Goal: Task Accomplishment & Management: Manage account settings

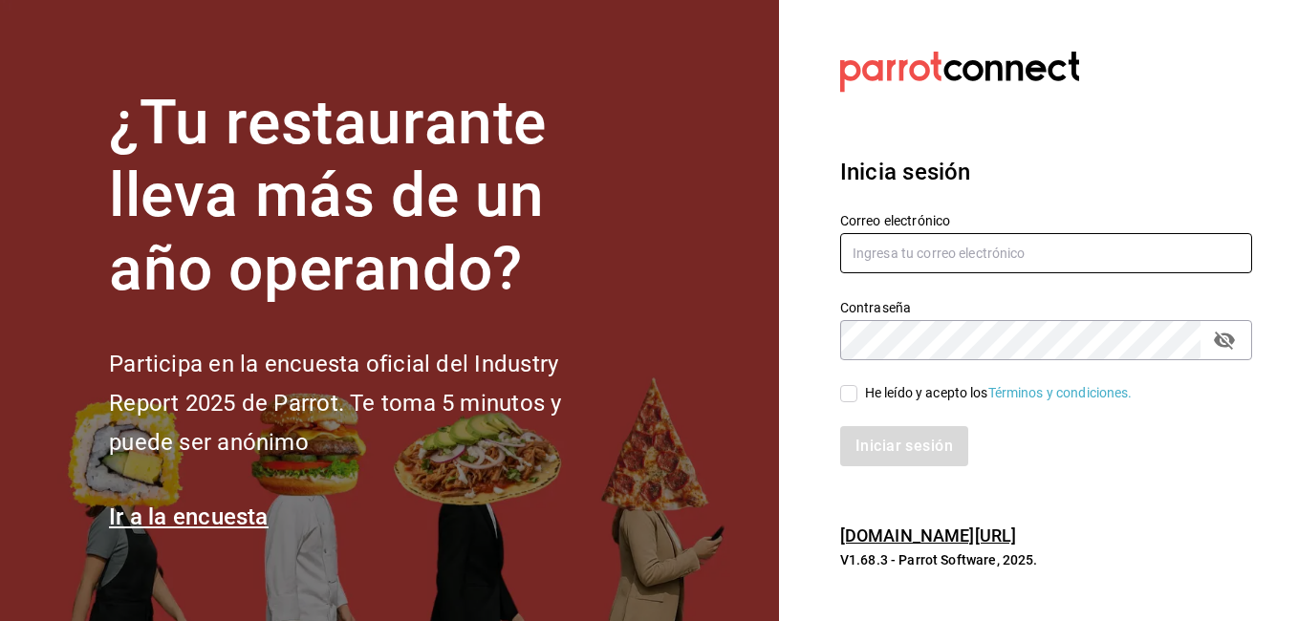
type input "[EMAIL_ADDRESS][DOMAIN_NAME]"
click at [849, 401] on input "He leído y acepto los Términos y condiciones." at bounding box center [848, 393] width 17 height 17
checkbox input "true"
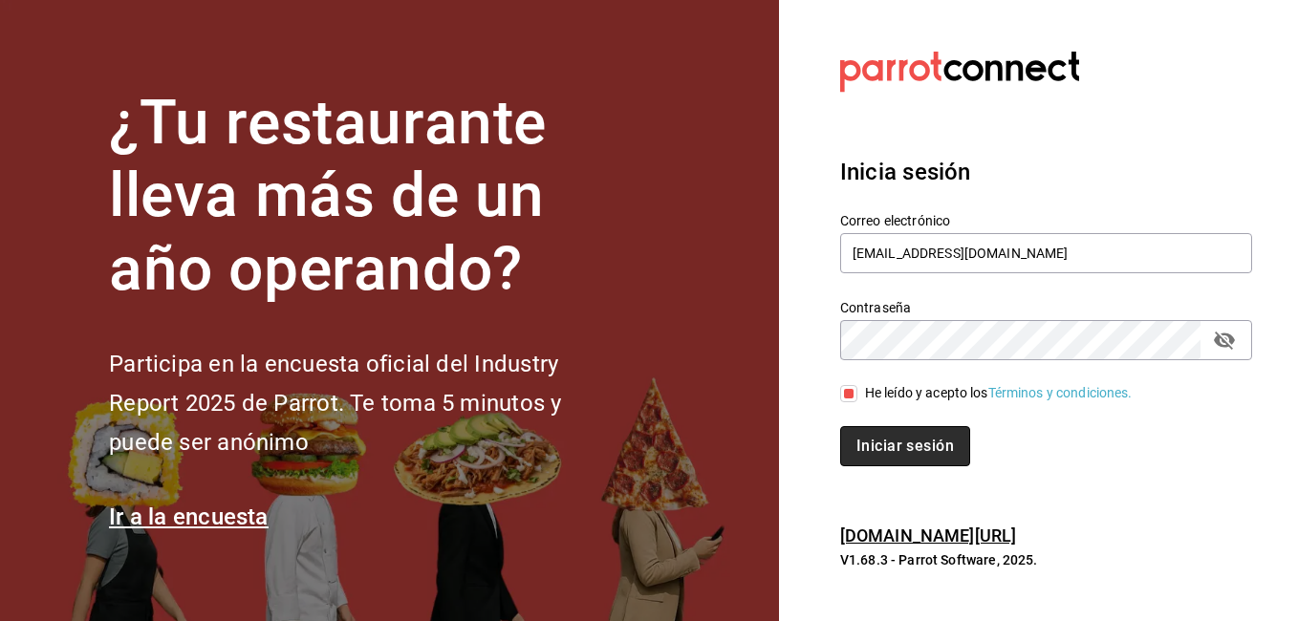
click at [884, 434] on button "Iniciar sesión" at bounding box center [905, 446] width 130 height 40
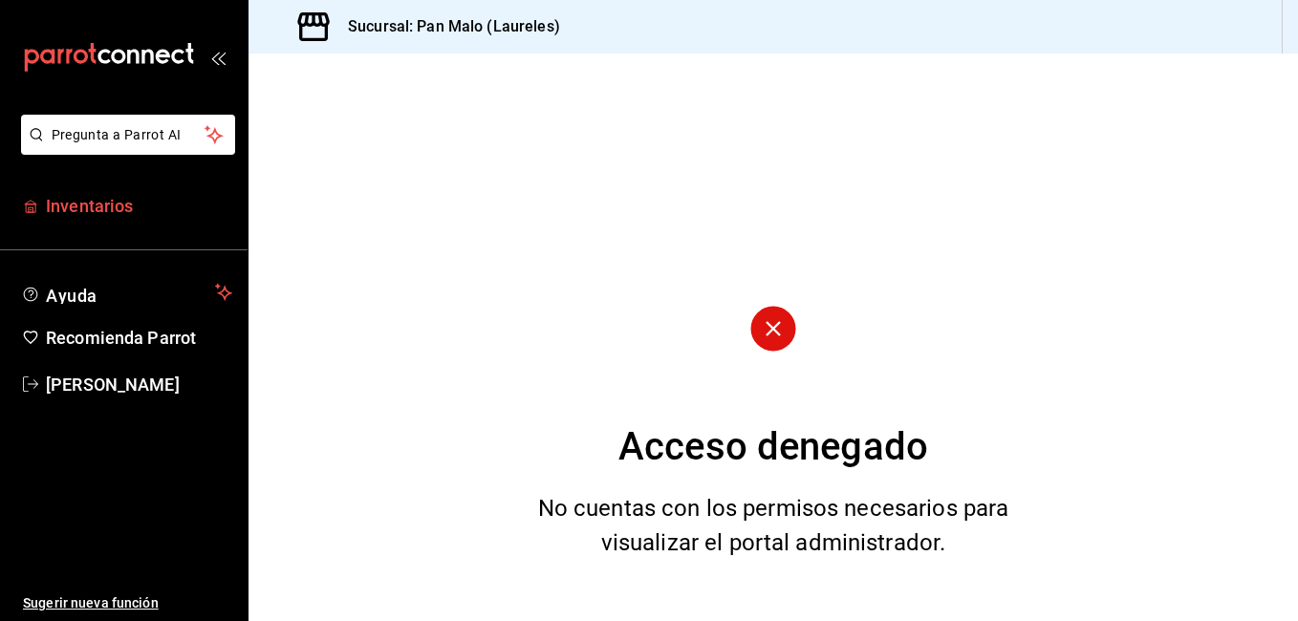
click at [50, 211] on span "Inventarios" at bounding box center [139, 206] width 186 height 26
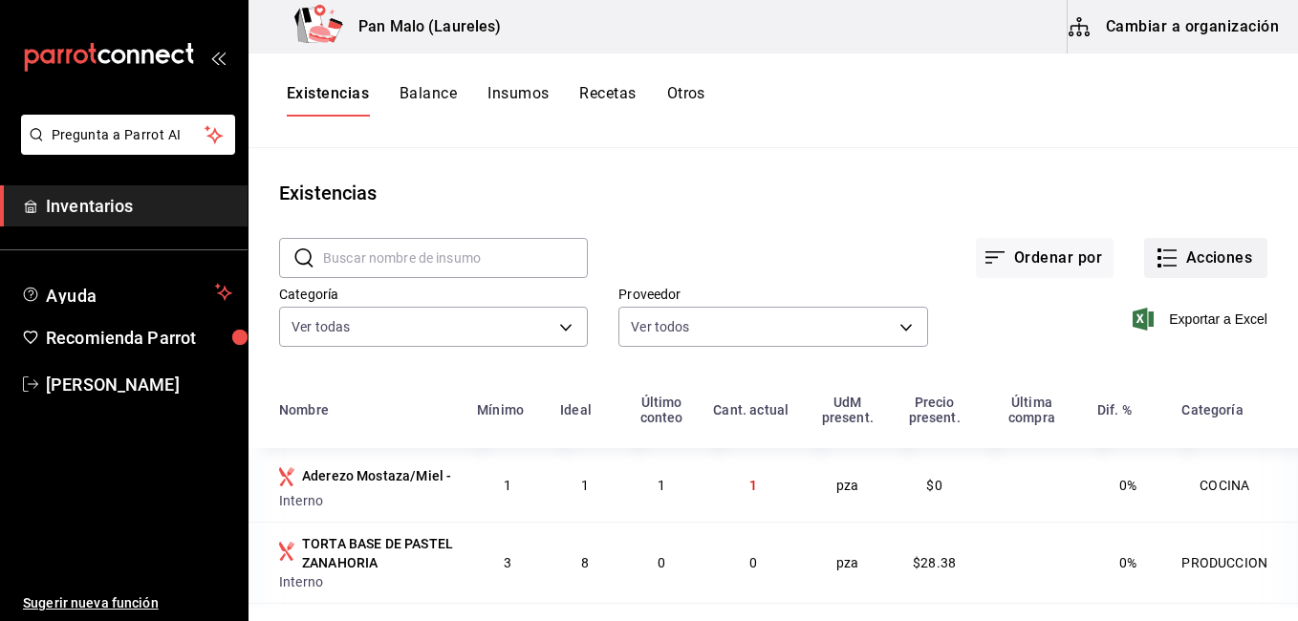
click at [1206, 247] on button "Acciones" at bounding box center [1205, 258] width 123 height 40
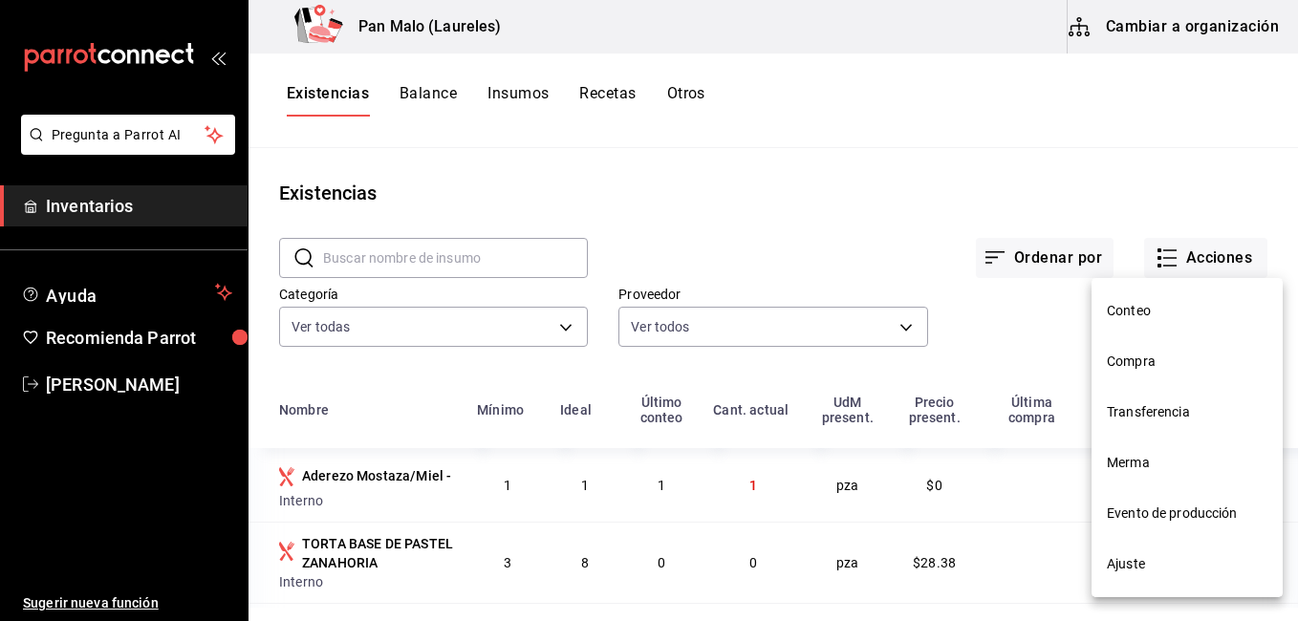
click at [1144, 464] on span "Merma" at bounding box center [1186, 463] width 161 height 20
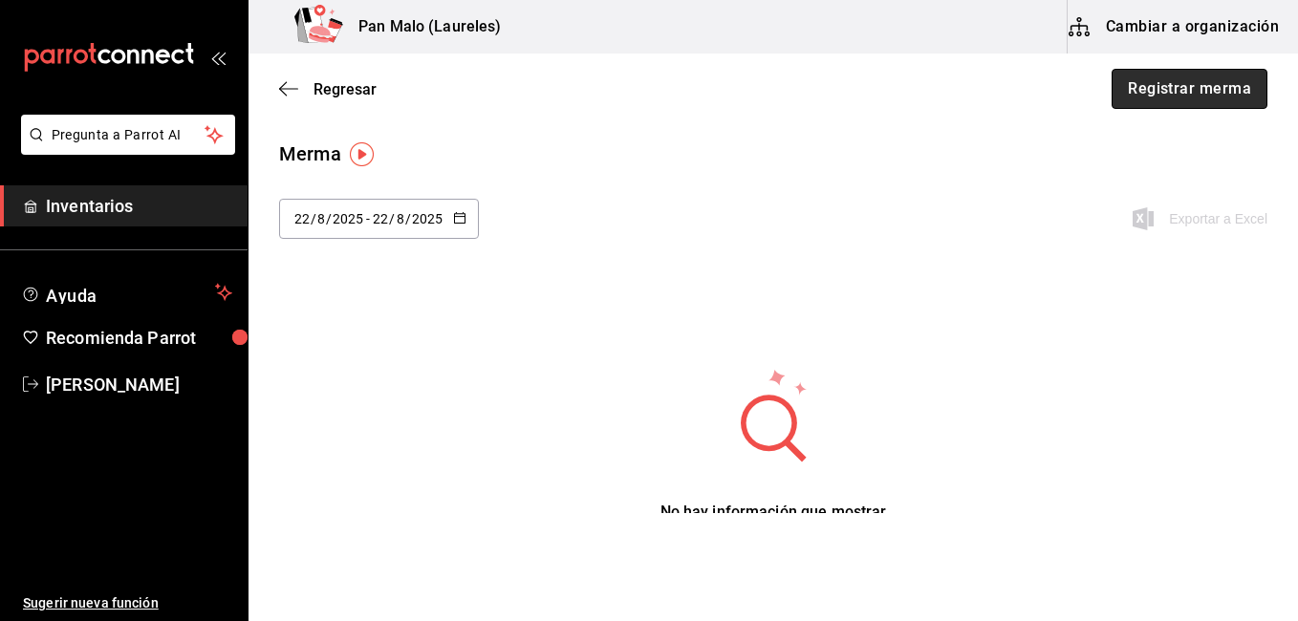
click at [1171, 78] on button "Registrar merma" at bounding box center [1189, 89] width 156 height 40
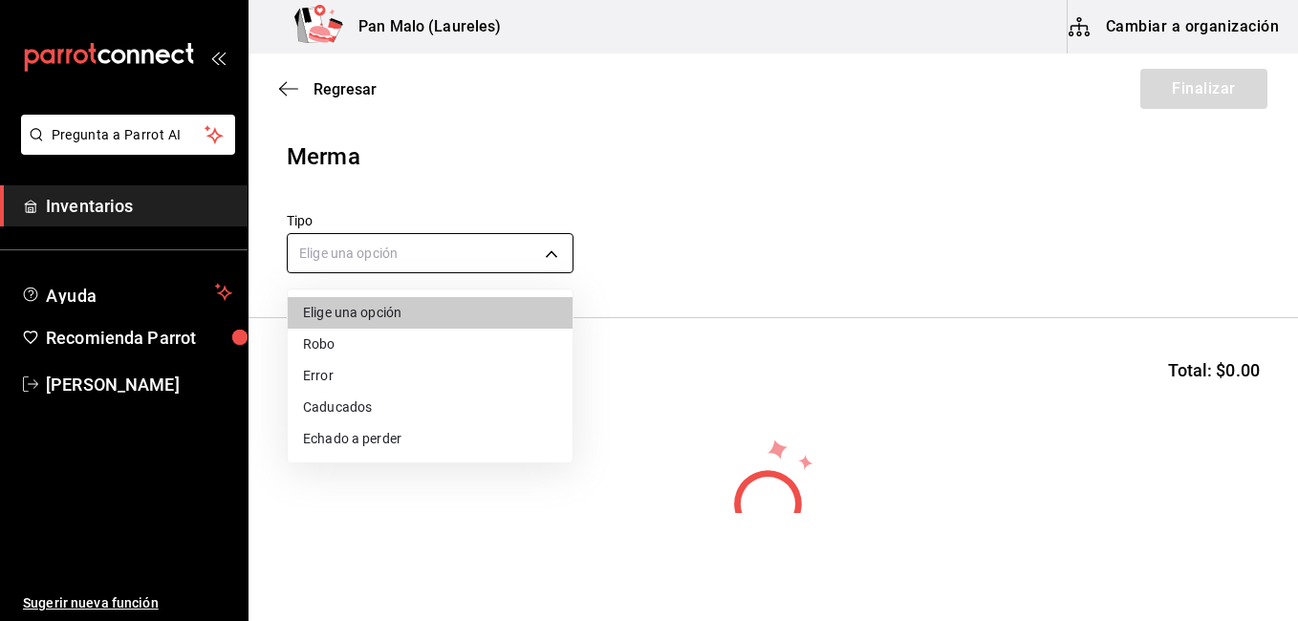
click at [472, 246] on body "Pregunta a Parrot AI Inventarios Ayuda Recomienda Parrot [PERSON_NAME] Sugerir …" at bounding box center [649, 256] width 1298 height 513
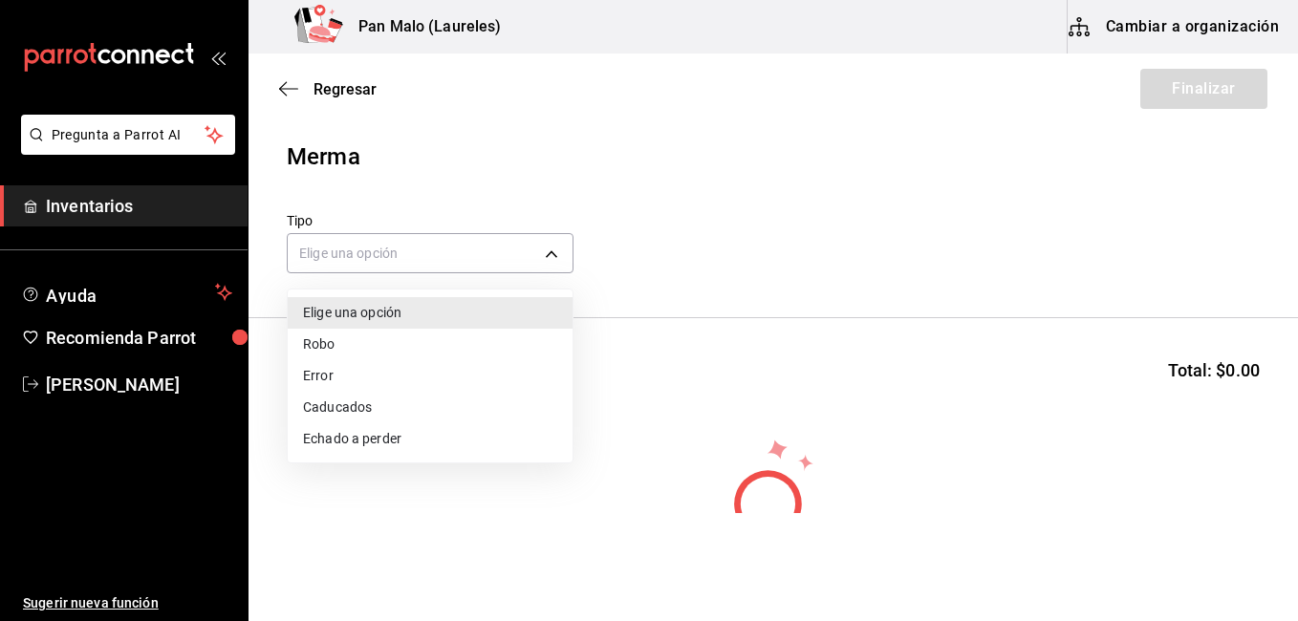
click at [376, 405] on li "Caducados" at bounding box center [430, 408] width 285 height 32
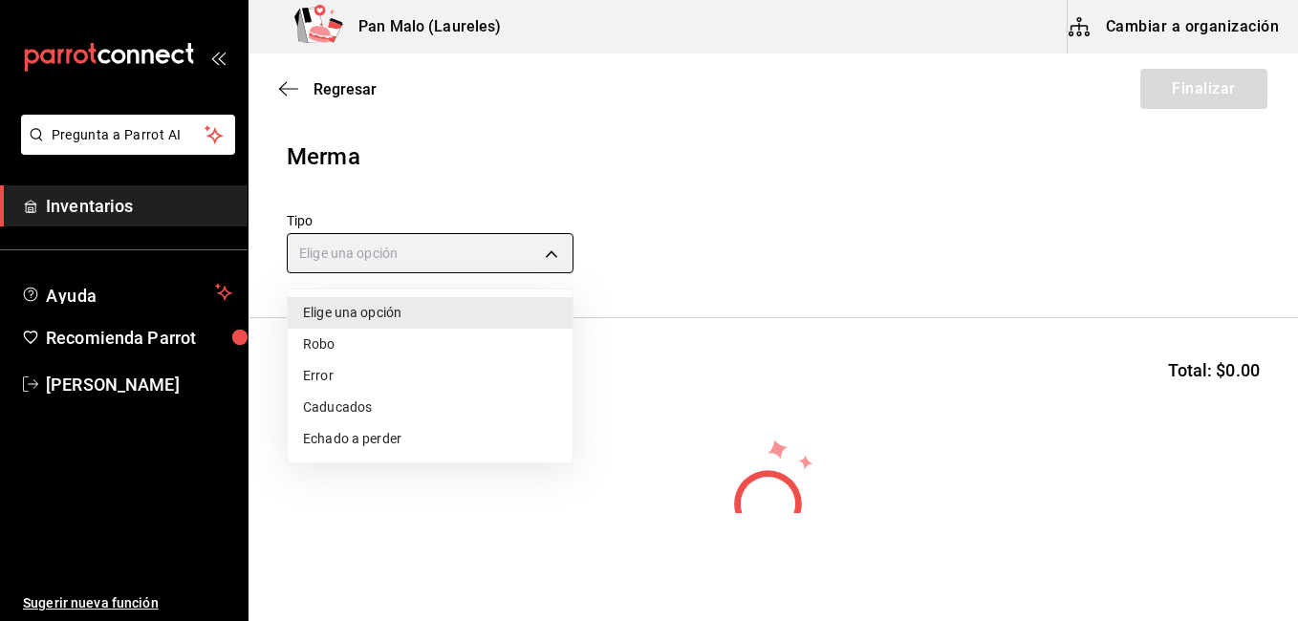
type input "EXPIRED"
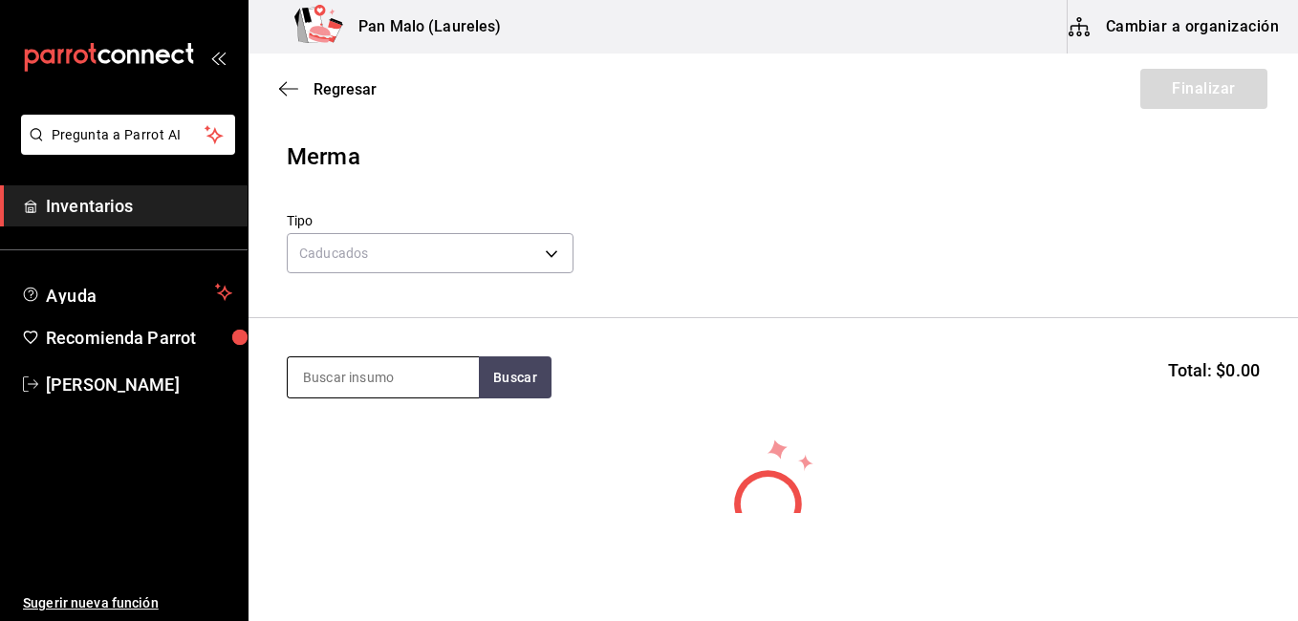
click at [406, 386] on input at bounding box center [383, 377] width 191 height 40
type input "croi"
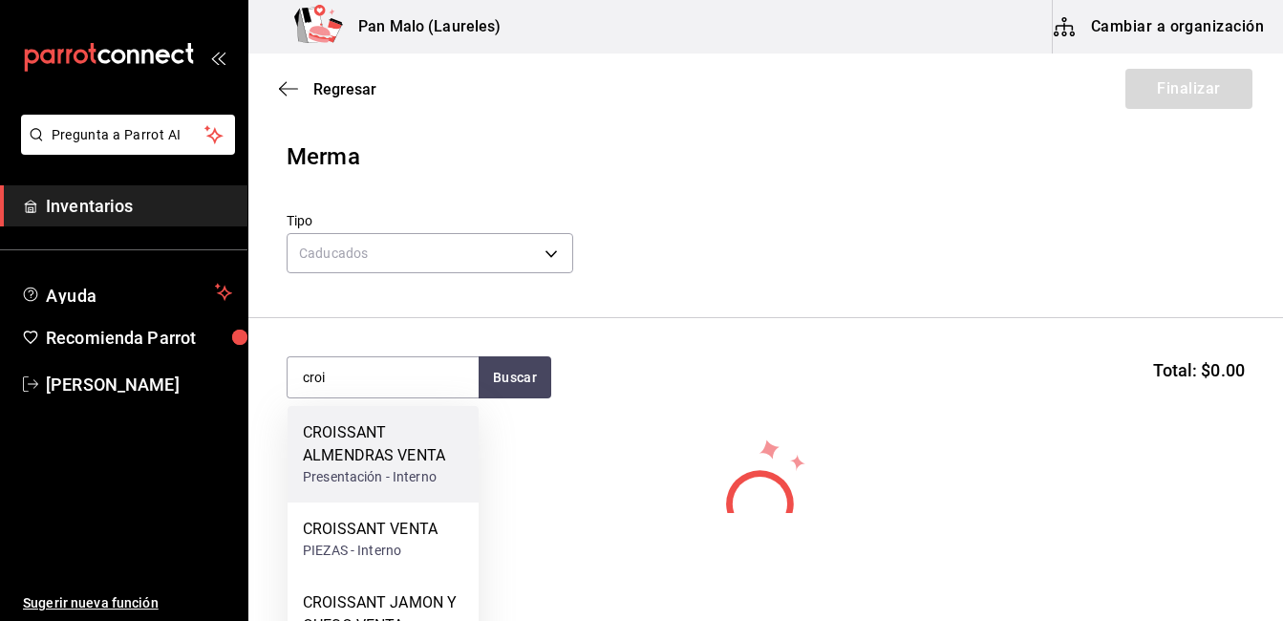
click at [375, 460] on div "CROISSANT ALMENDRAS VENTA" at bounding box center [383, 444] width 161 height 46
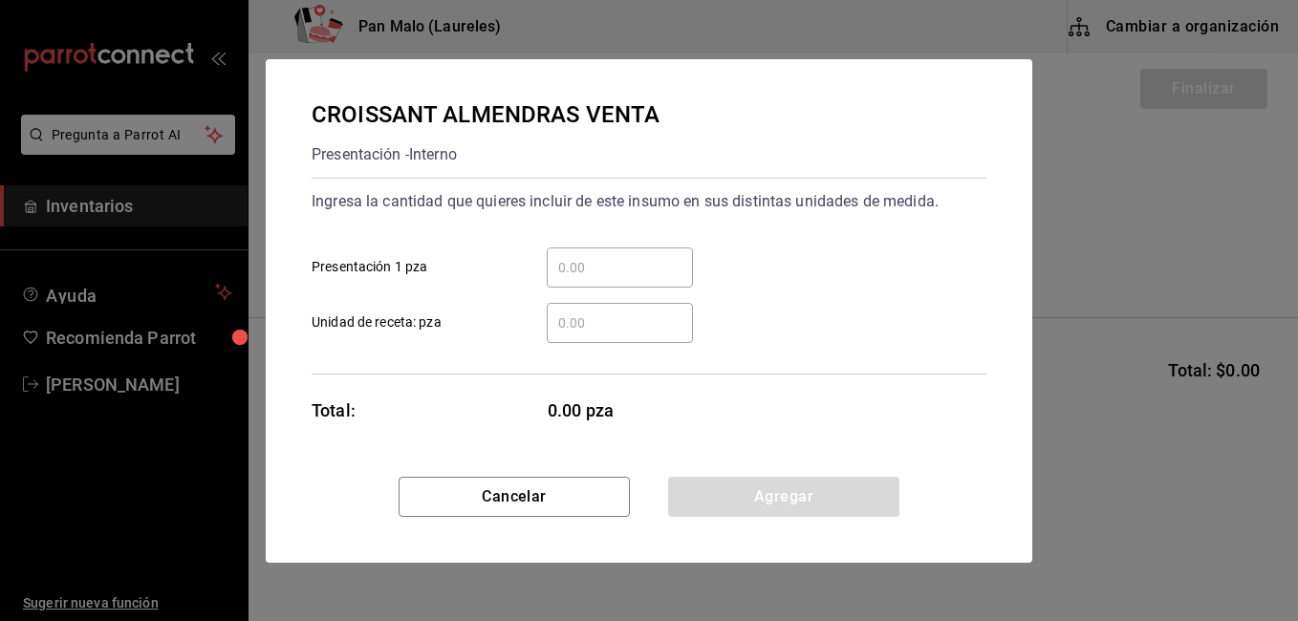
click at [625, 260] on input "​ Presentación 1 pza" at bounding box center [620, 267] width 146 height 23
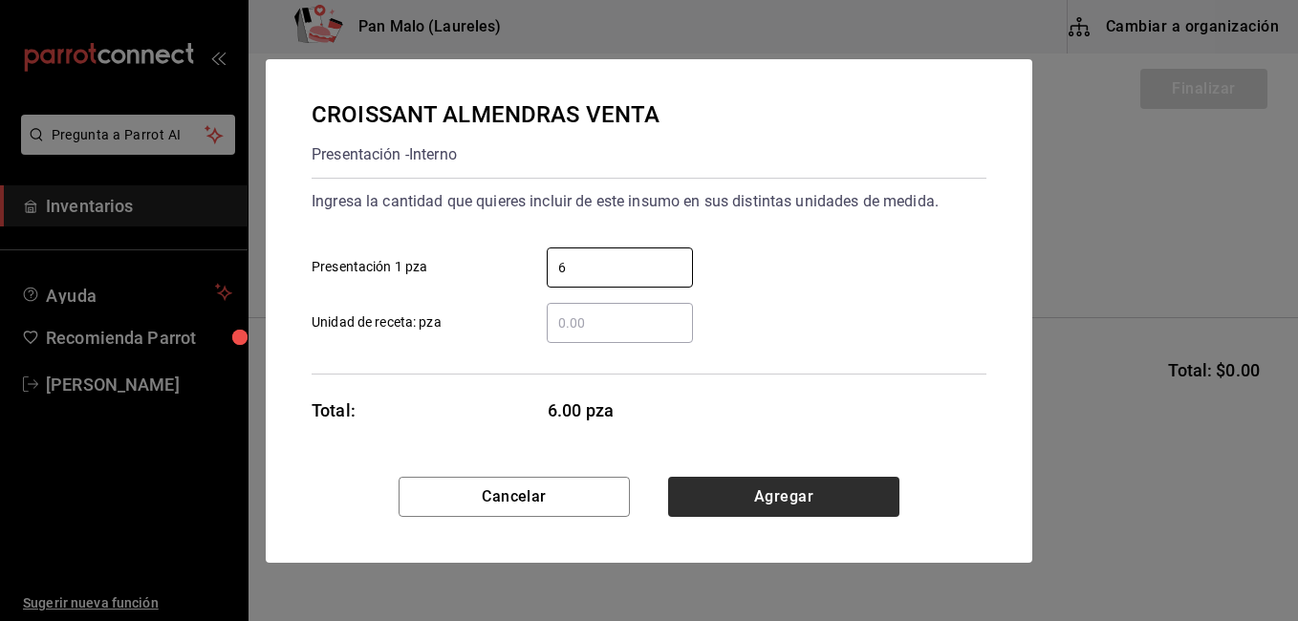
type input "6"
click at [720, 499] on button "Agregar" at bounding box center [783, 497] width 231 height 40
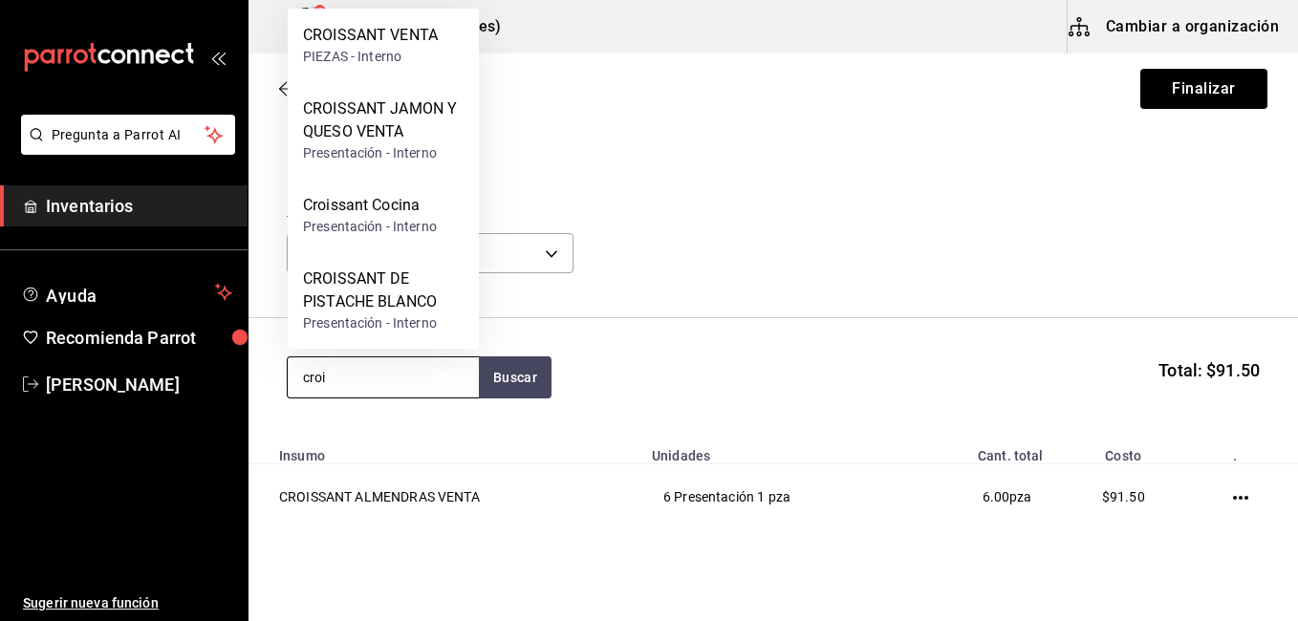
type input "croi"
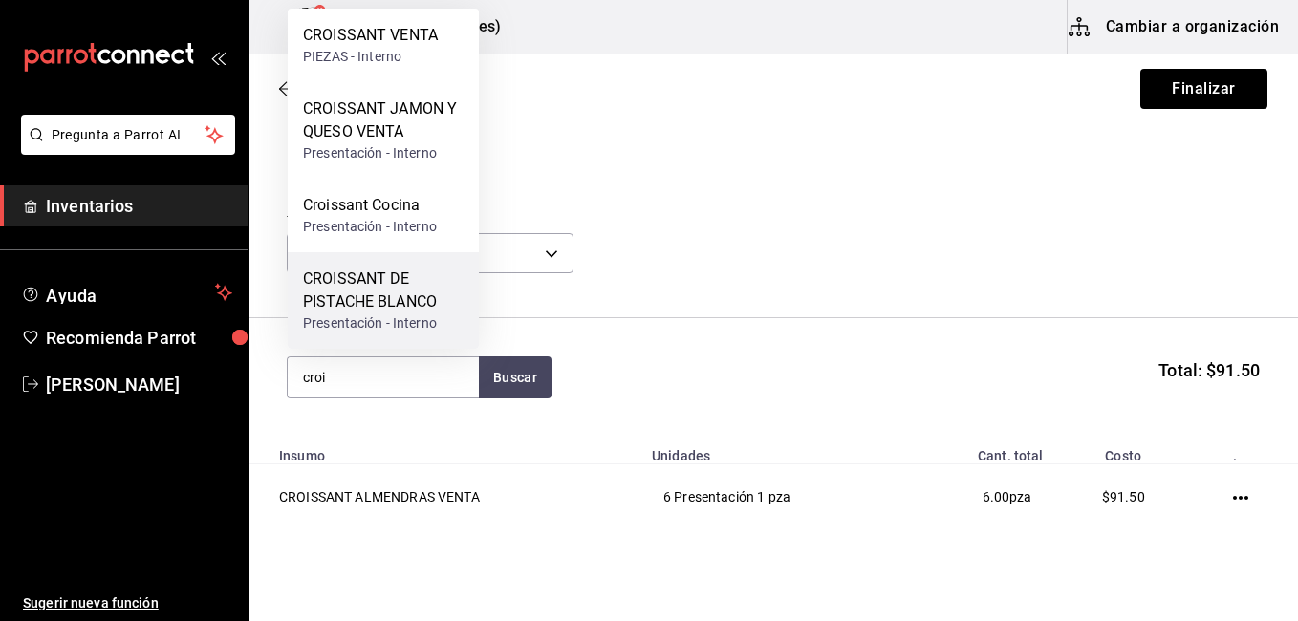
click at [336, 318] on div "Presentación - Interno" at bounding box center [383, 323] width 161 height 20
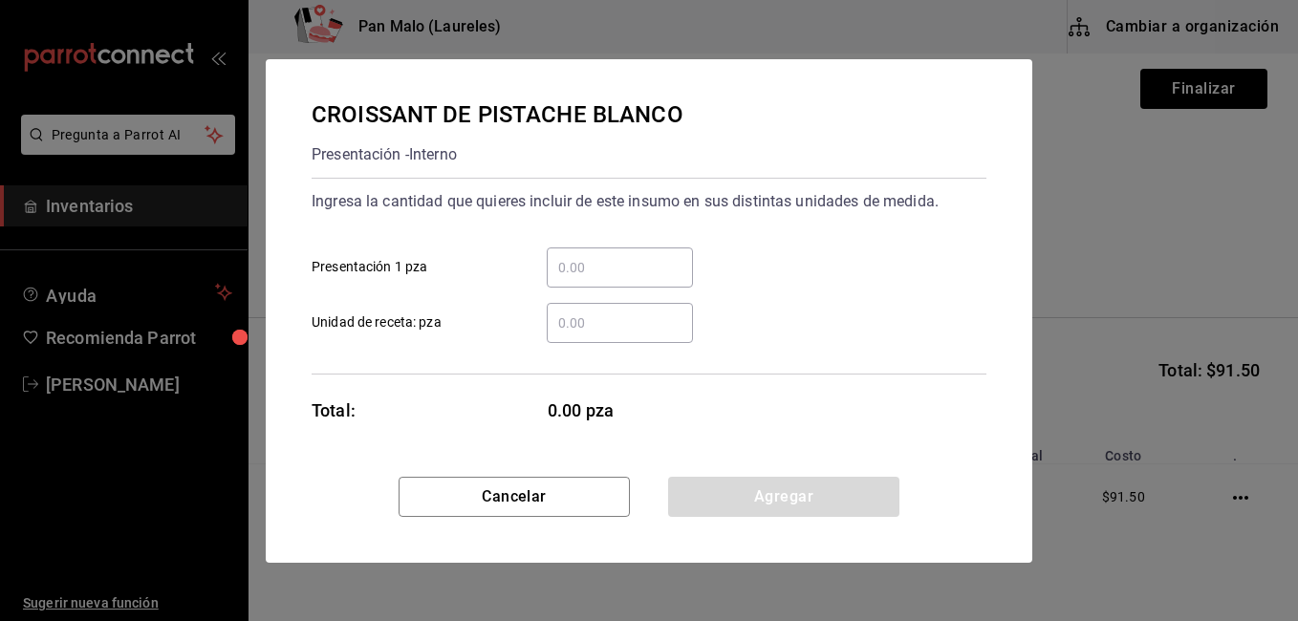
click at [563, 278] on input "​ Presentación 1 pza" at bounding box center [620, 267] width 146 height 23
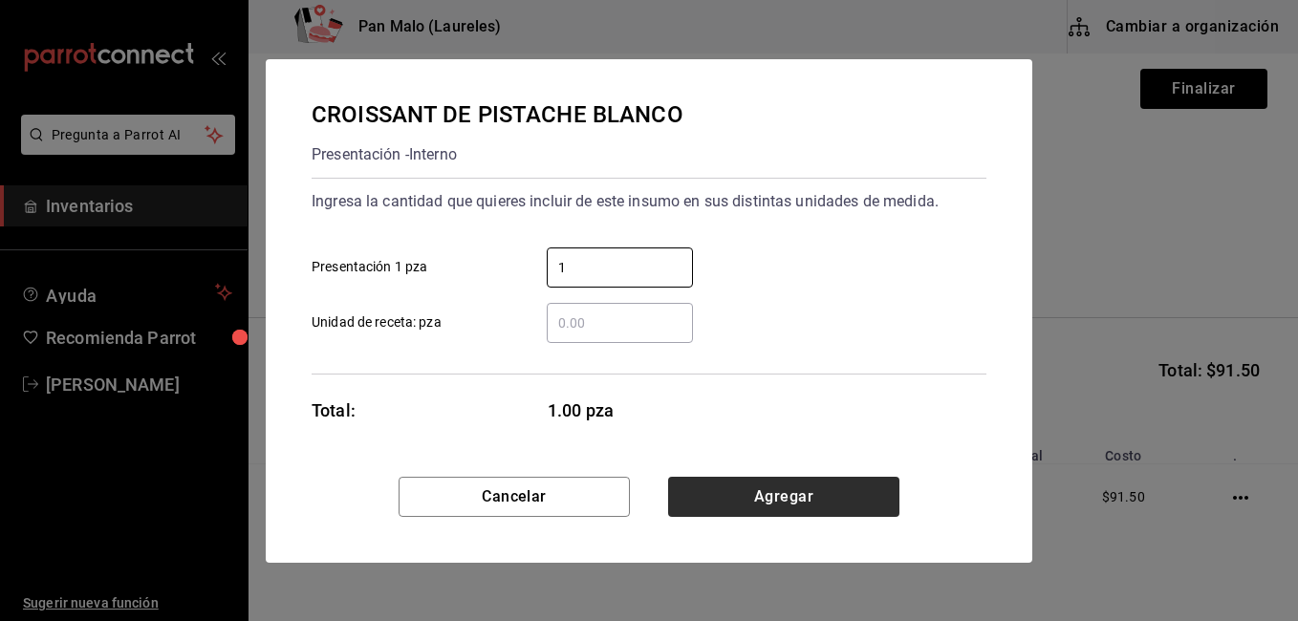
type input "1"
click at [733, 493] on button "Agregar" at bounding box center [783, 497] width 231 height 40
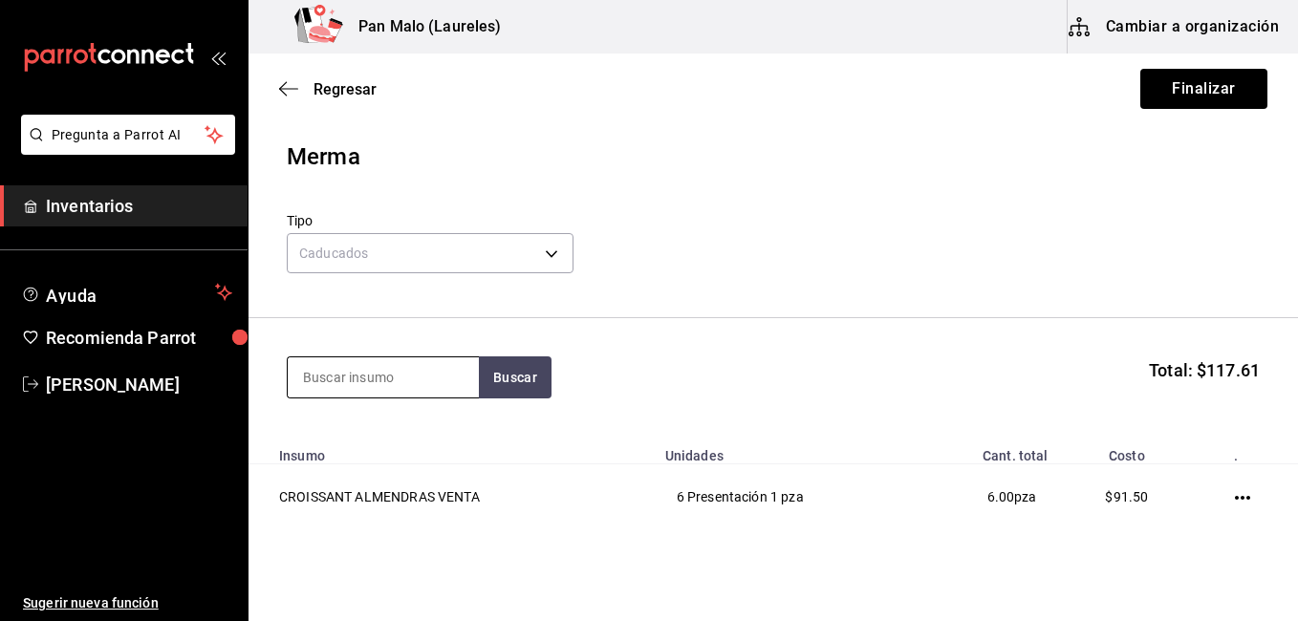
click at [388, 370] on input at bounding box center [383, 377] width 191 height 40
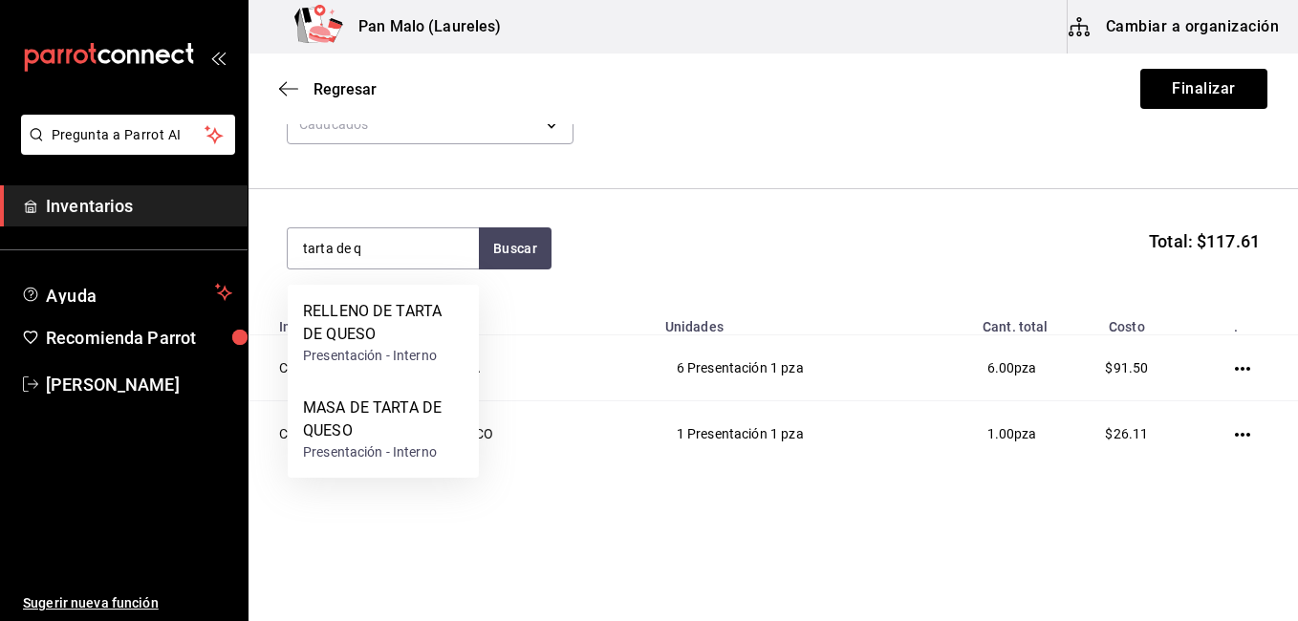
scroll to position [144, 0]
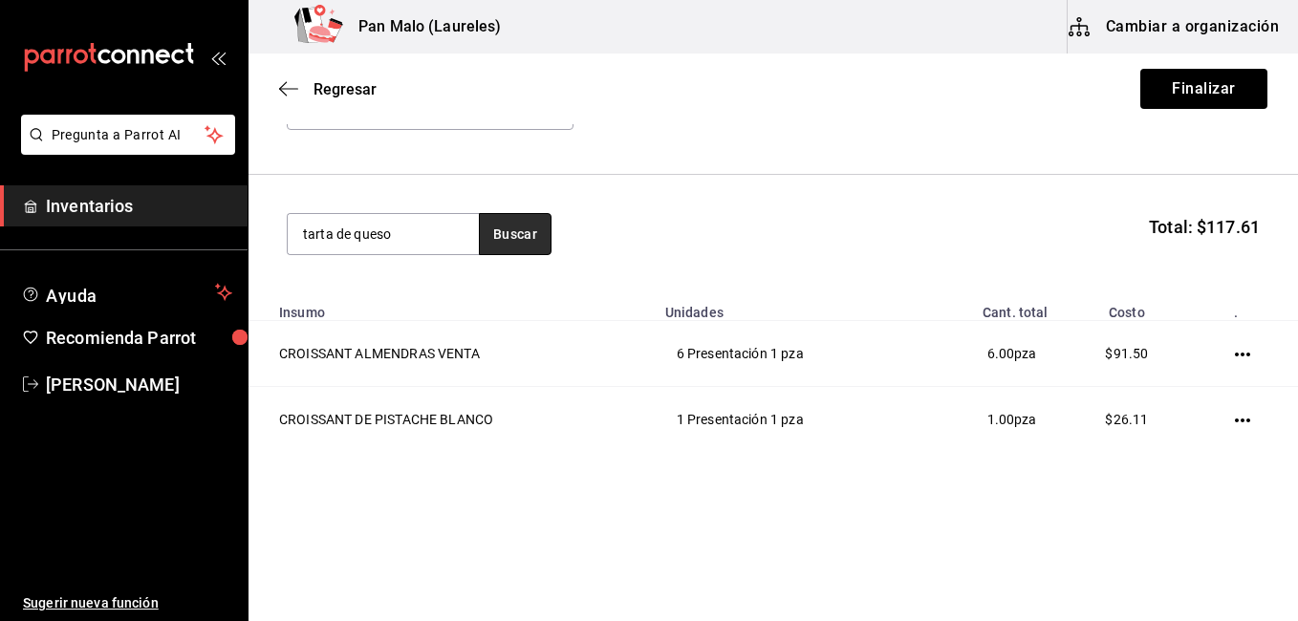
click at [546, 231] on button "Buscar" at bounding box center [515, 234] width 73 height 42
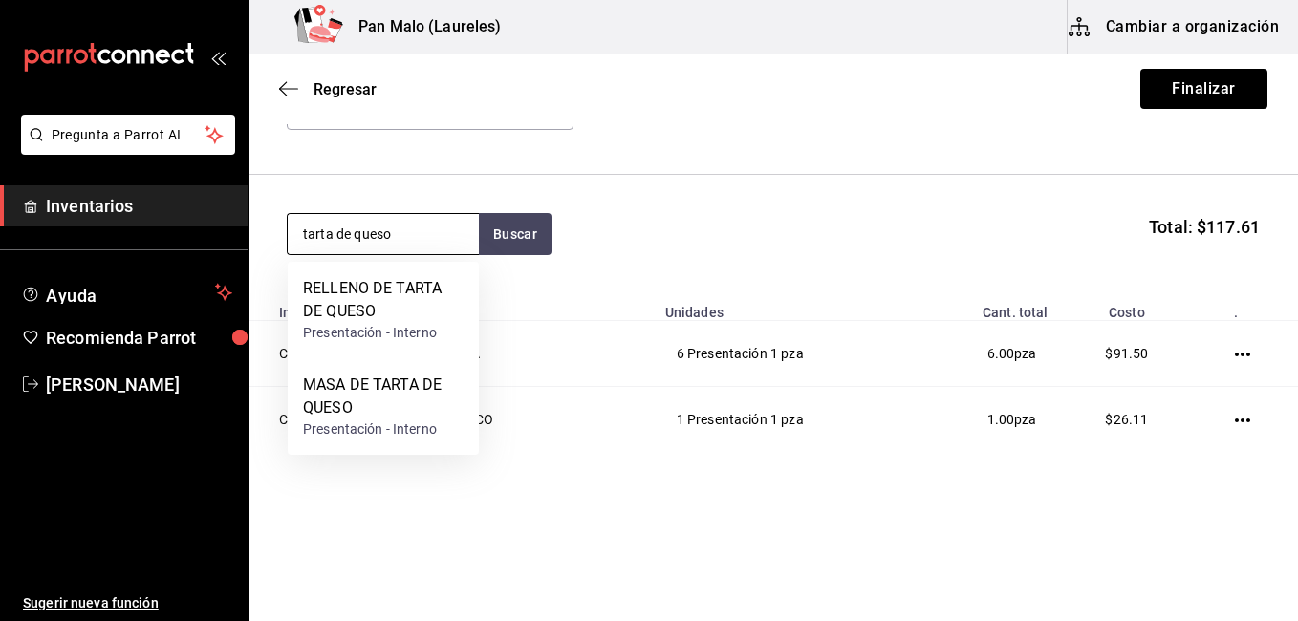
click at [412, 235] on input "tarta de queso" at bounding box center [383, 234] width 191 height 40
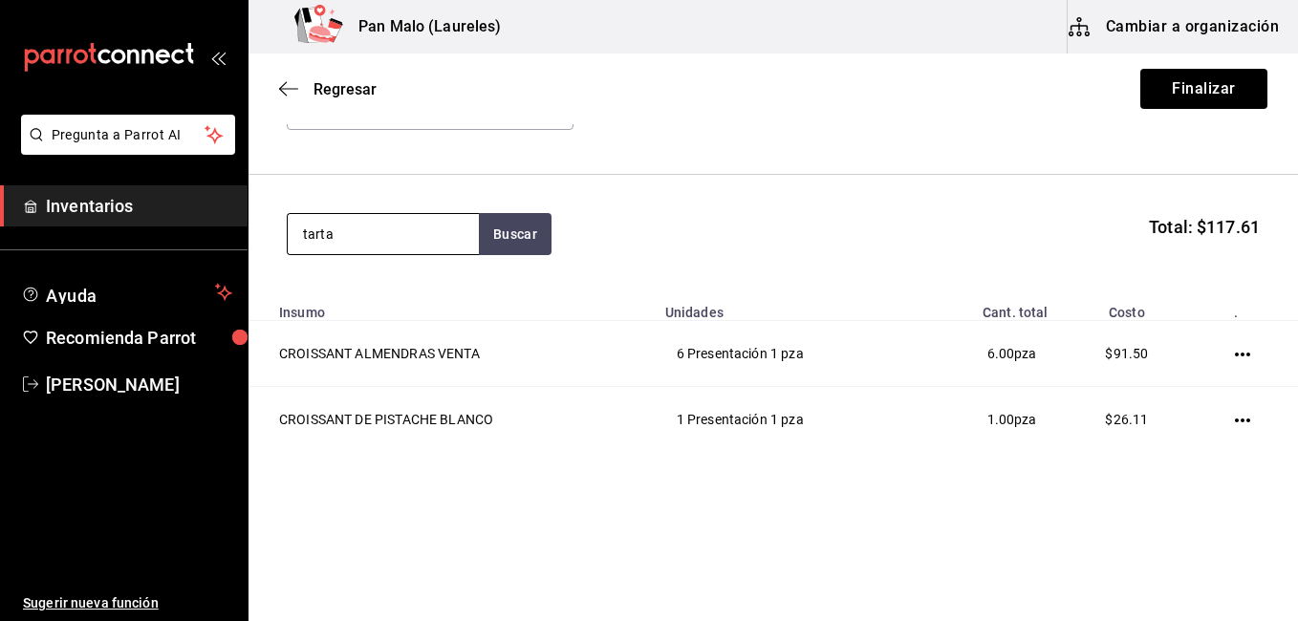
type input "tarta"
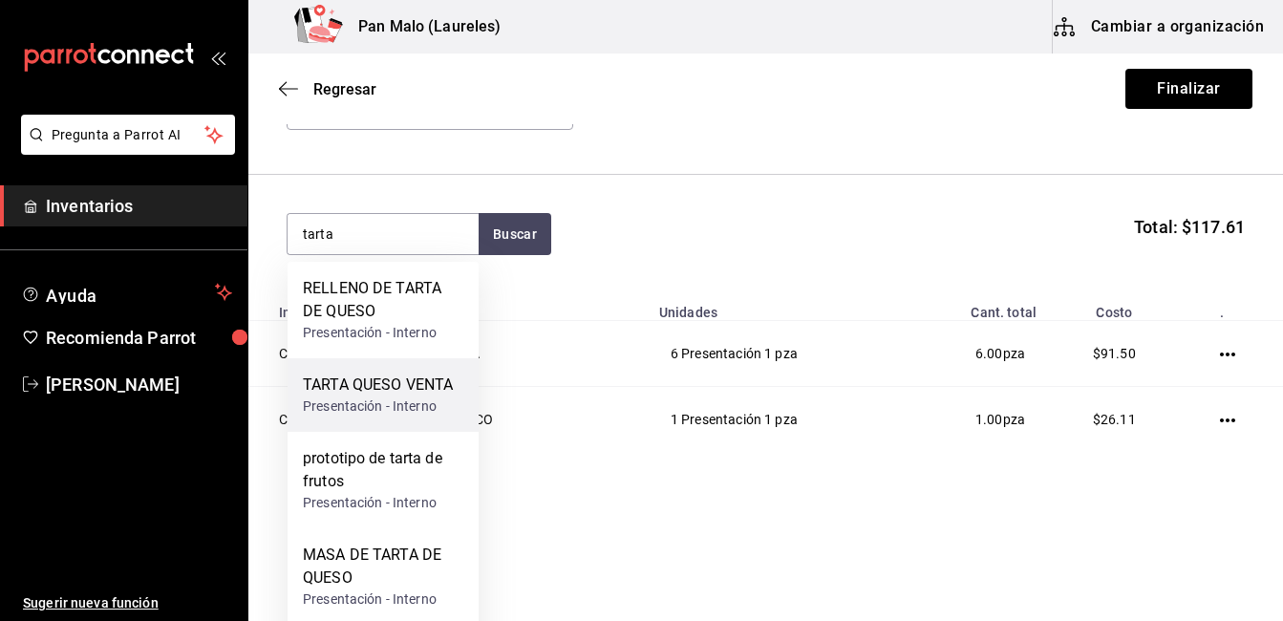
click at [396, 407] on div "Presentación - Interno" at bounding box center [378, 407] width 150 height 20
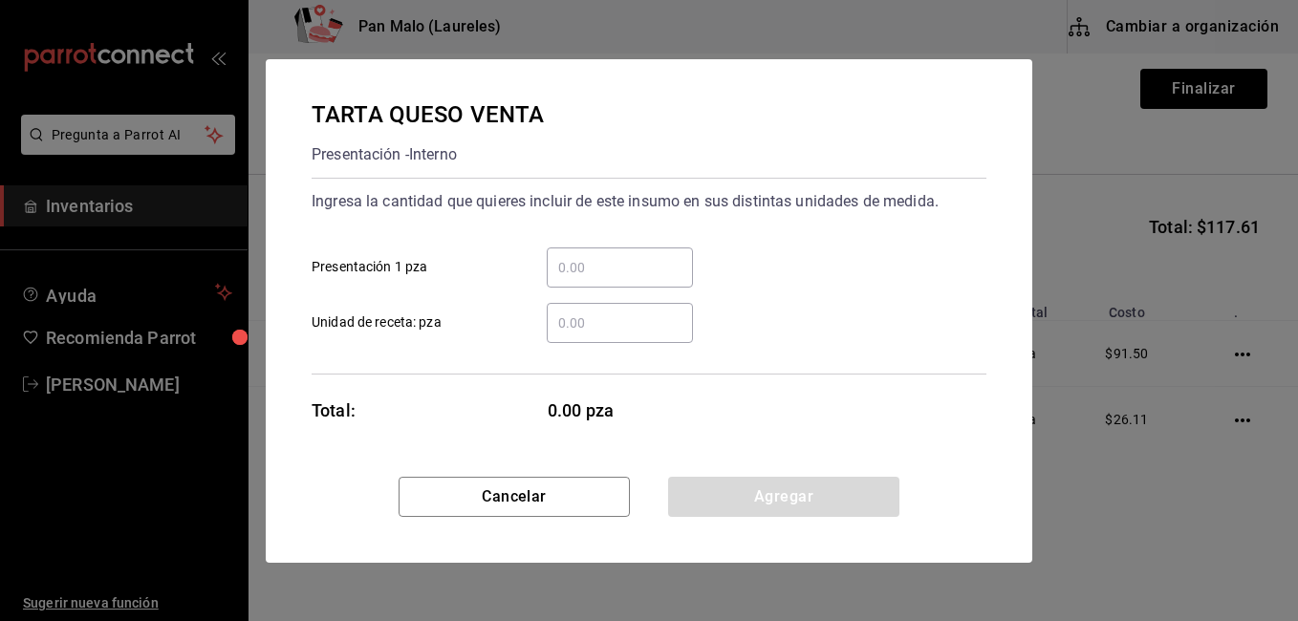
click at [566, 263] on input "​ Presentación 1 pza" at bounding box center [620, 267] width 146 height 23
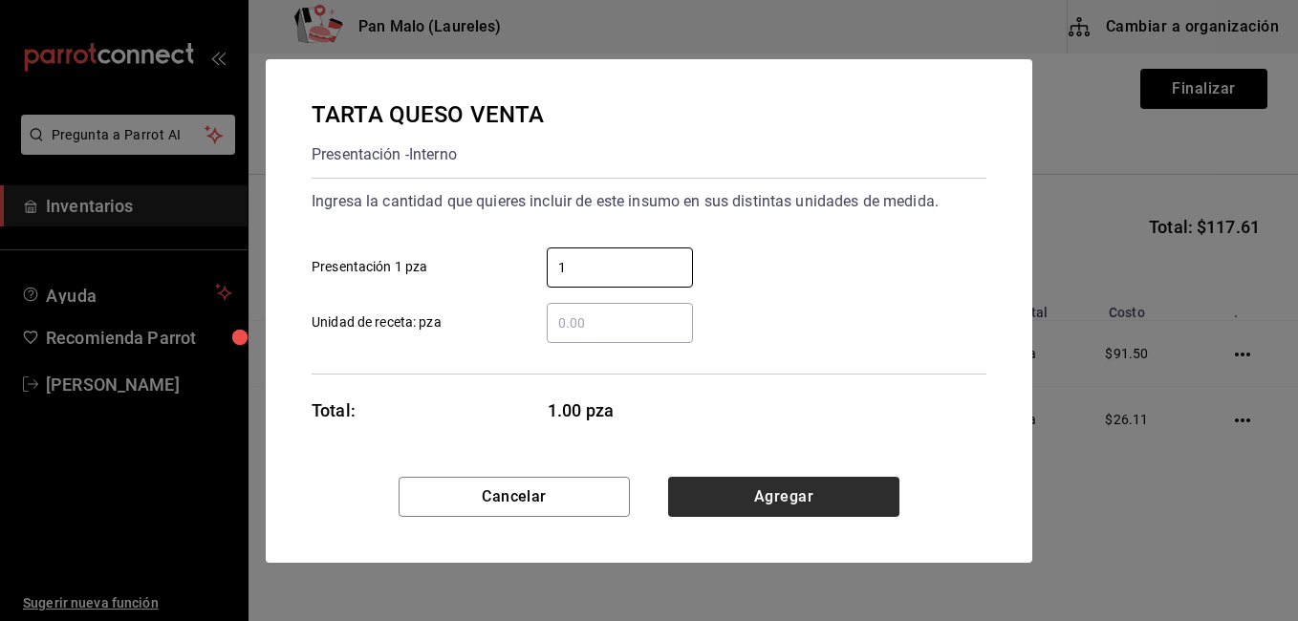
type input "1"
click at [844, 503] on button "Agregar" at bounding box center [783, 497] width 231 height 40
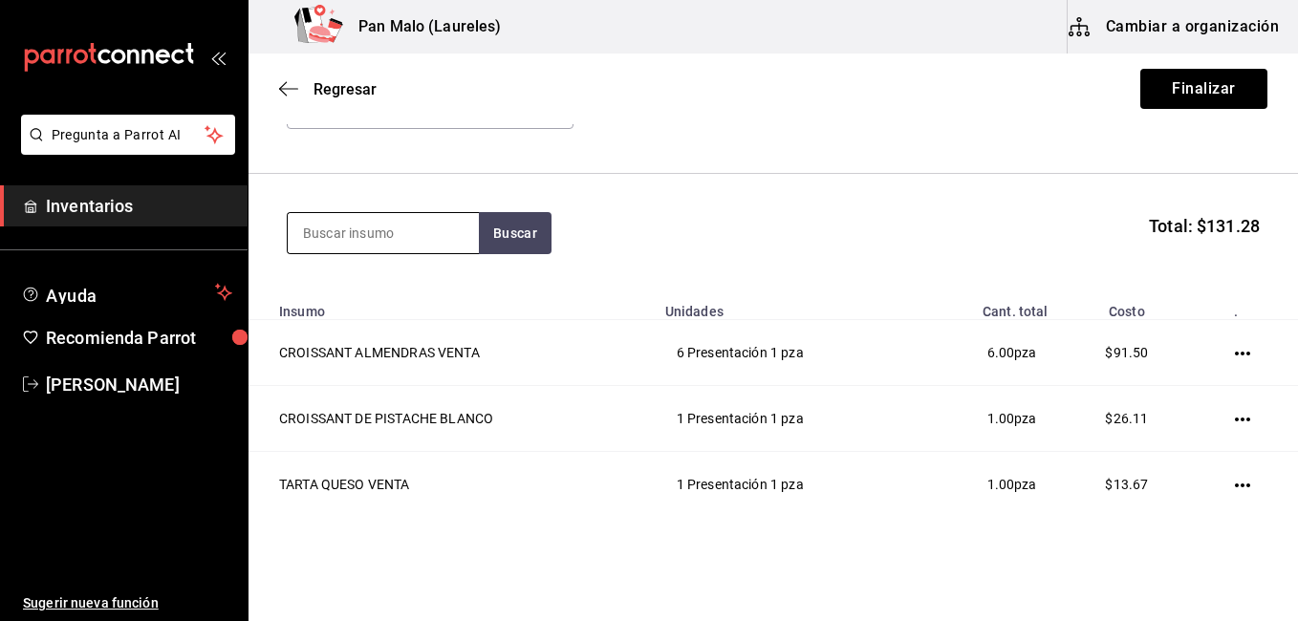
click at [378, 230] on input at bounding box center [383, 233] width 191 height 40
type input "cardamomo"
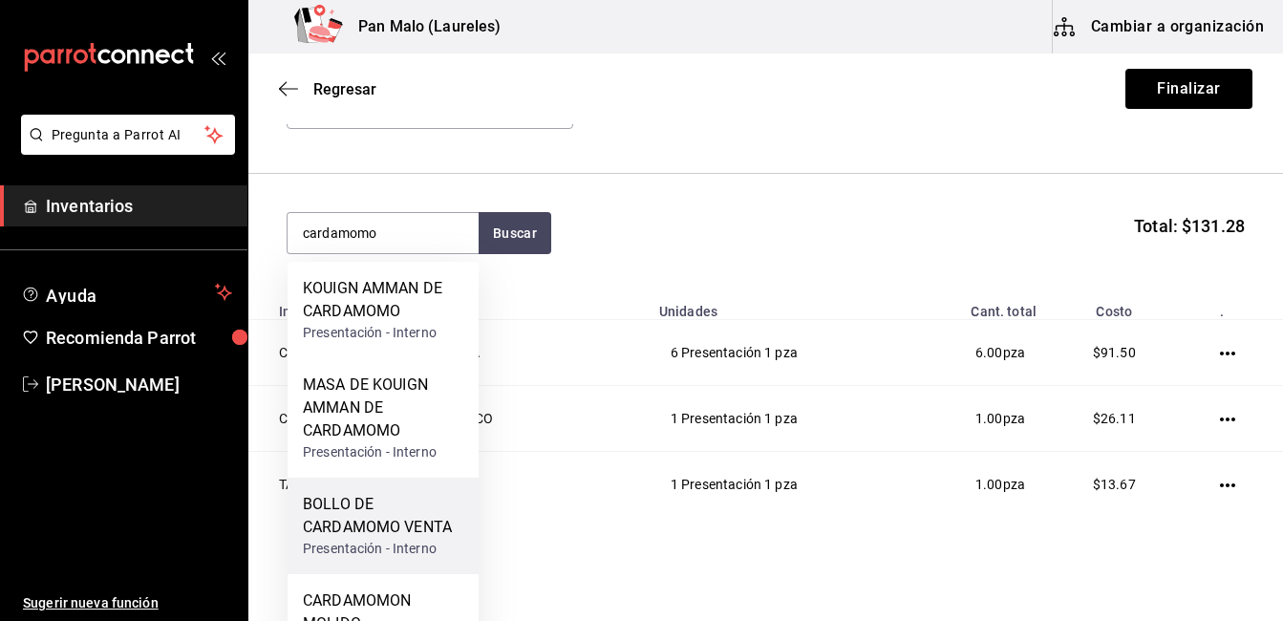
click at [376, 521] on div "BOLLO DE CARDAMOMO VENTA" at bounding box center [383, 516] width 161 height 46
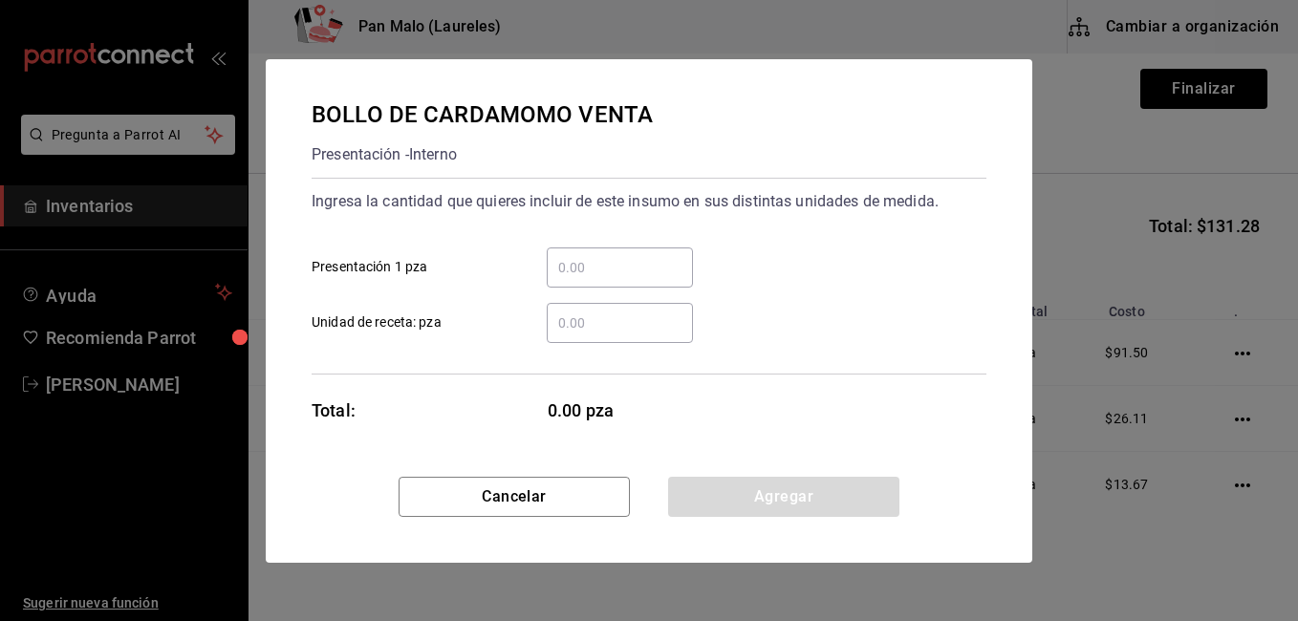
click at [591, 268] on input "​ Presentación 1 pza" at bounding box center [620, 267] width 146 height 23
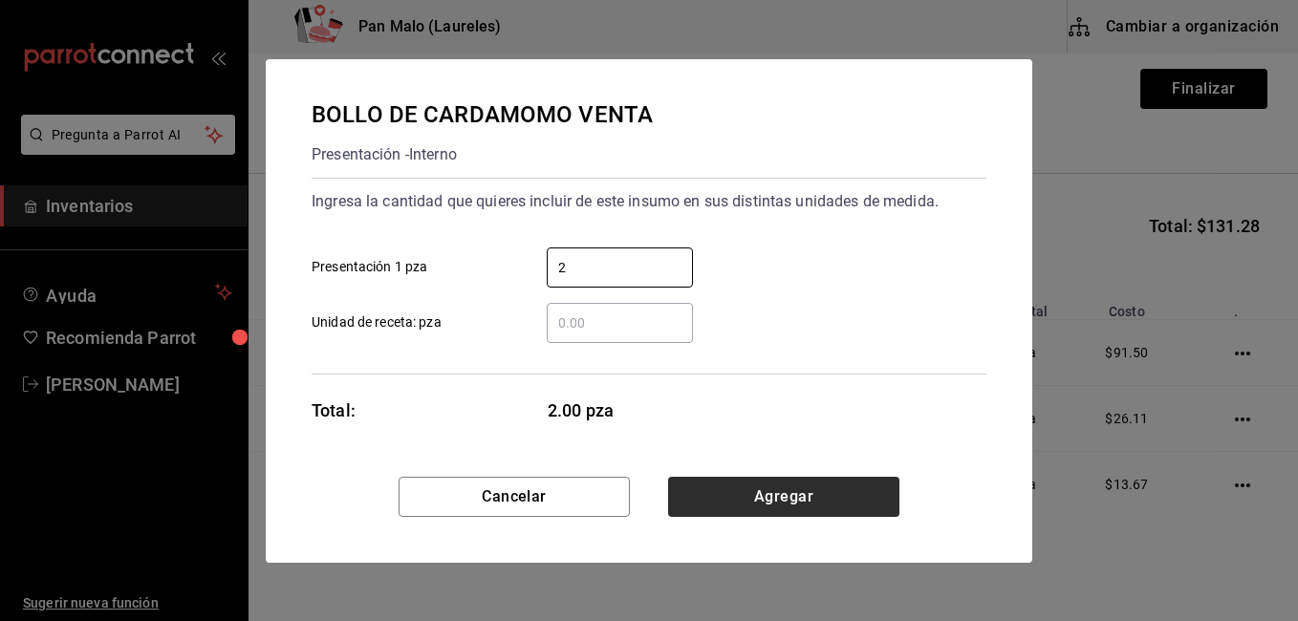
type input "2"
click at [752, 486] on button "Agregar" at bounding box center [783, 497] width 231 height 40
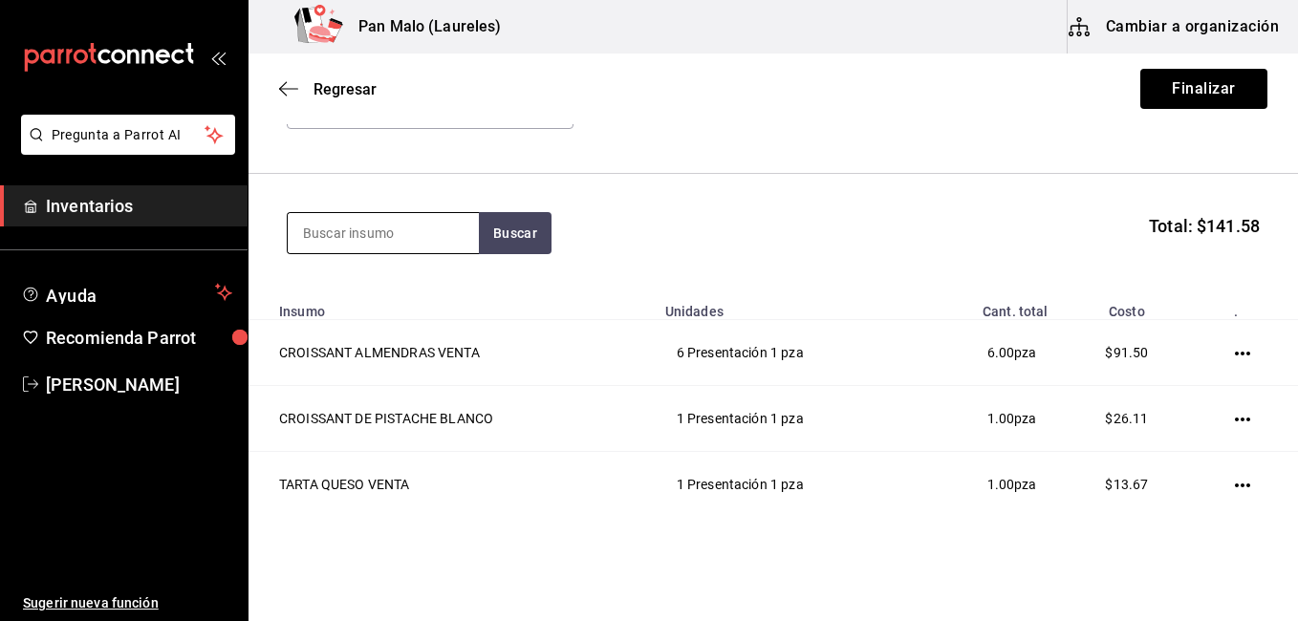
click at [401, 225] on input at bounding box center [383, 233] width 191 height 40
type input "polvoron"
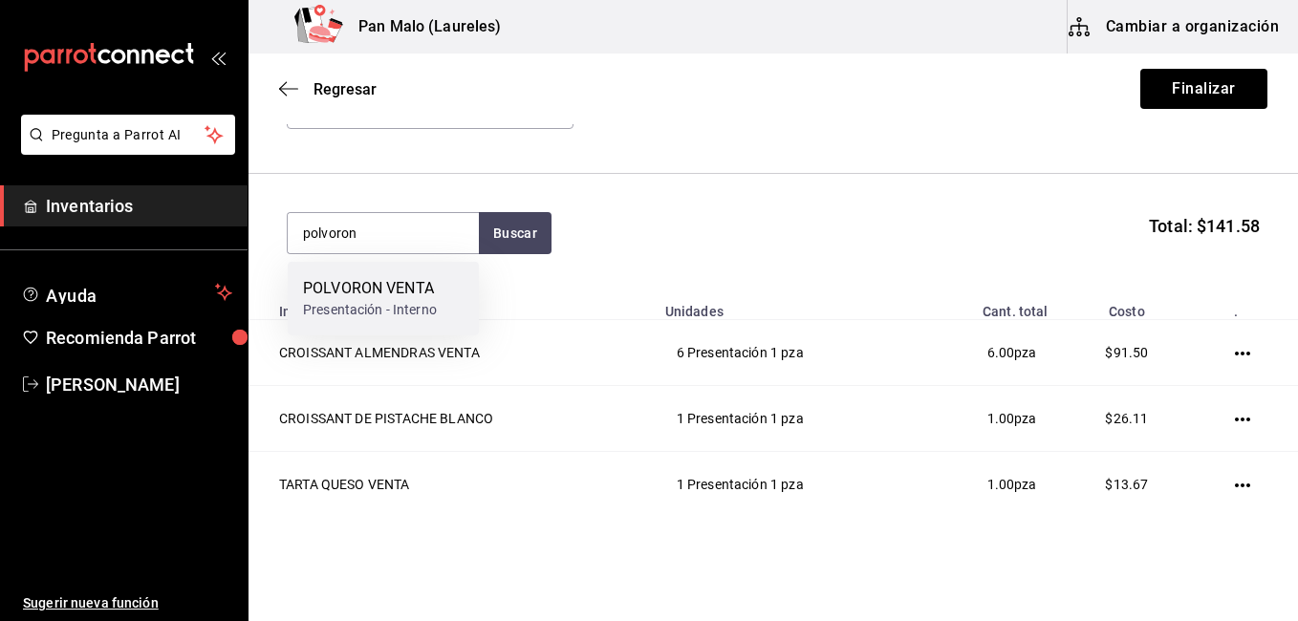
click at [396, 277] on div "POLVORON VENTA" at bounding box center [370, 288] width 134 height 23
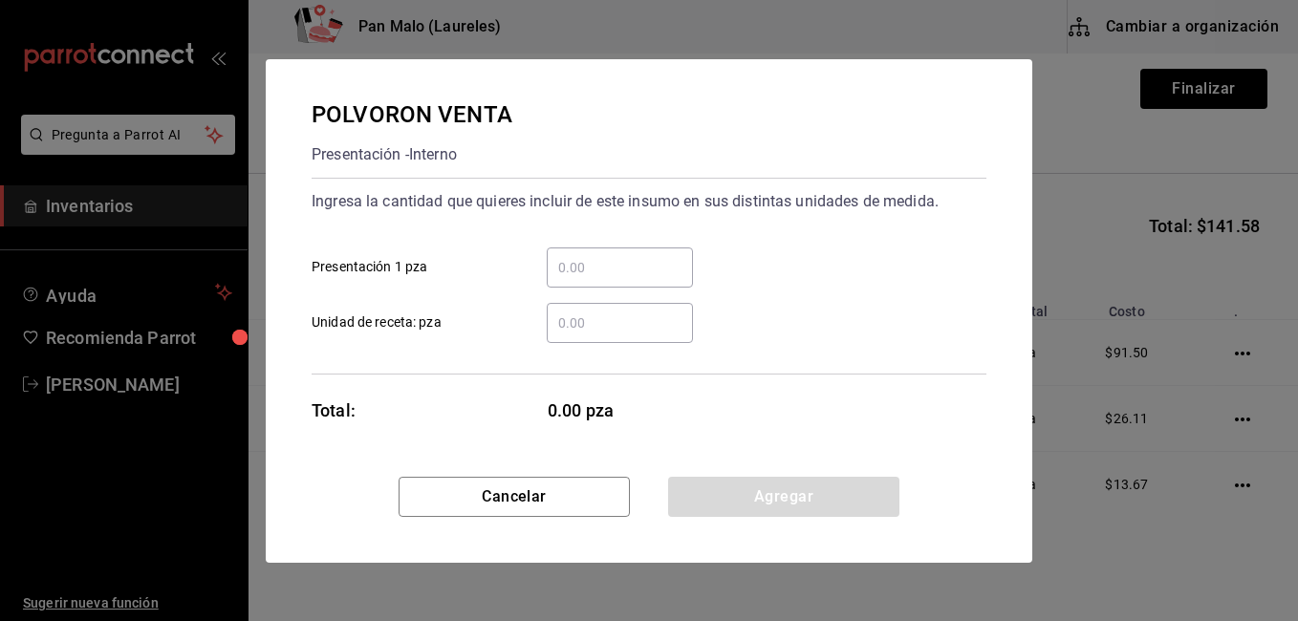
click at [564, 262] on input "​ Presentación 1 pza" at bounding box center [620, 267] width 146 height 23
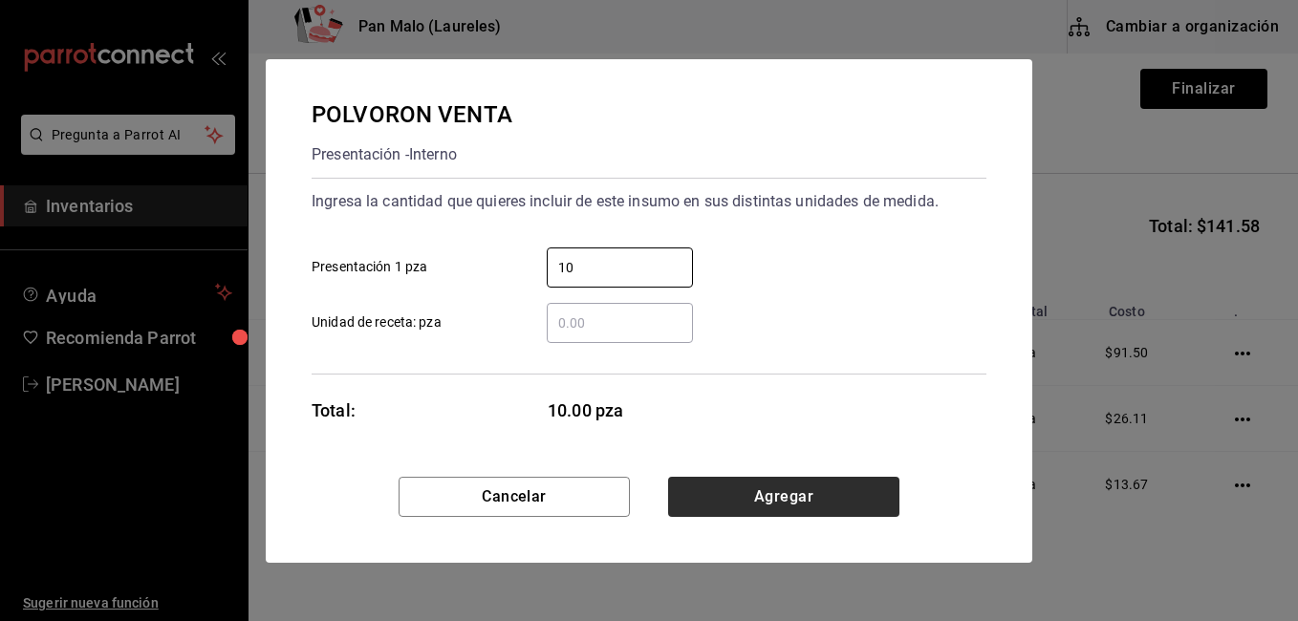
type input "10"
click at [679, 481] on button "Agregar" at bounding box center [783, 497] width 231 height 40
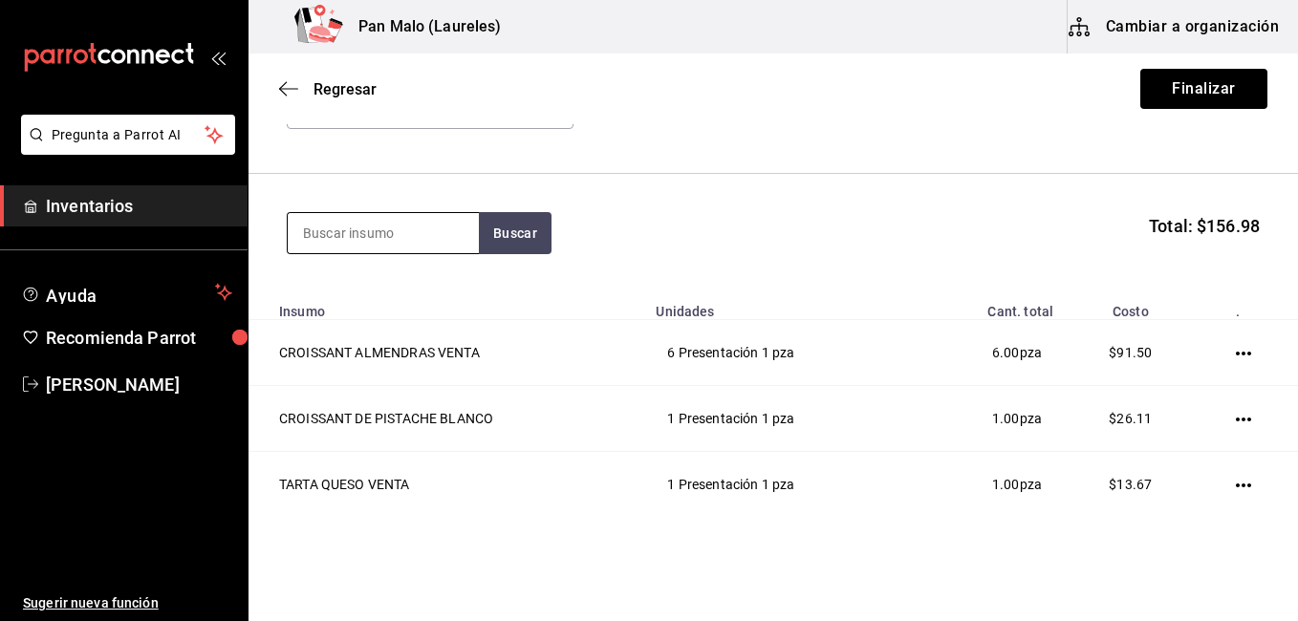
click at [383, 241] on input at bounding box center [383, 233] width 191 height 40
type input "nido"
click at [510, 223] on button "Buscar" at bounding box center [515, 233] width 73 height 42
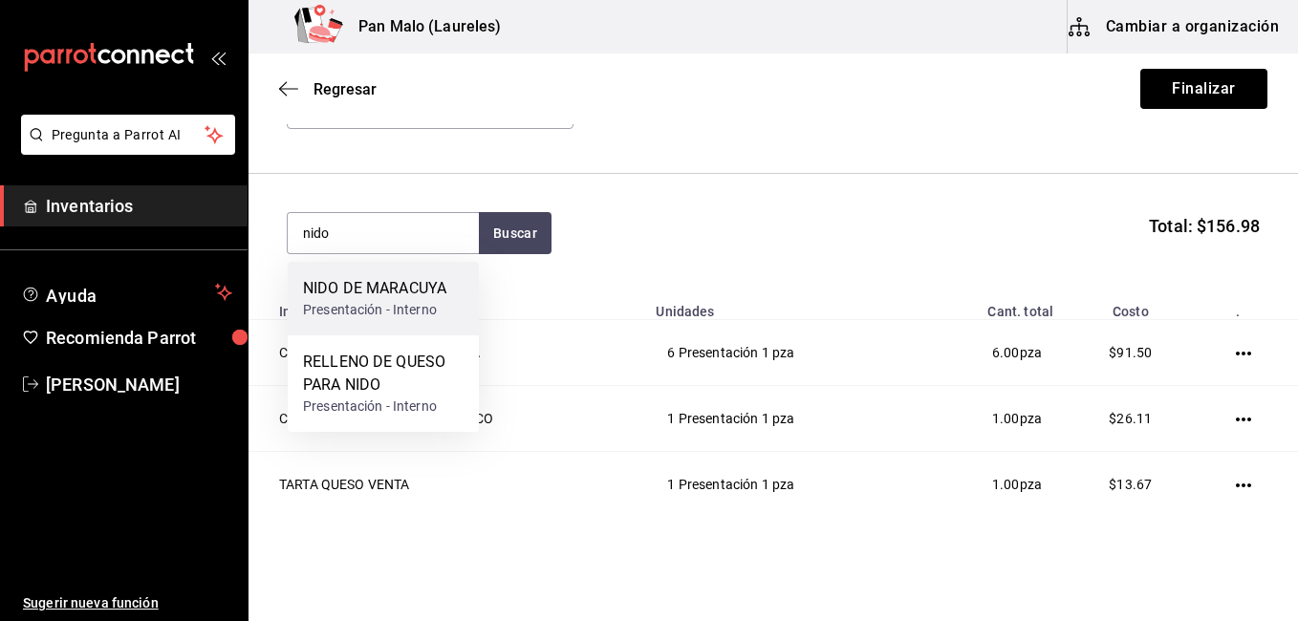
click at [416, 318] on div "Presentación - Interno" at bounding box center [374, 310] width 143 height 20
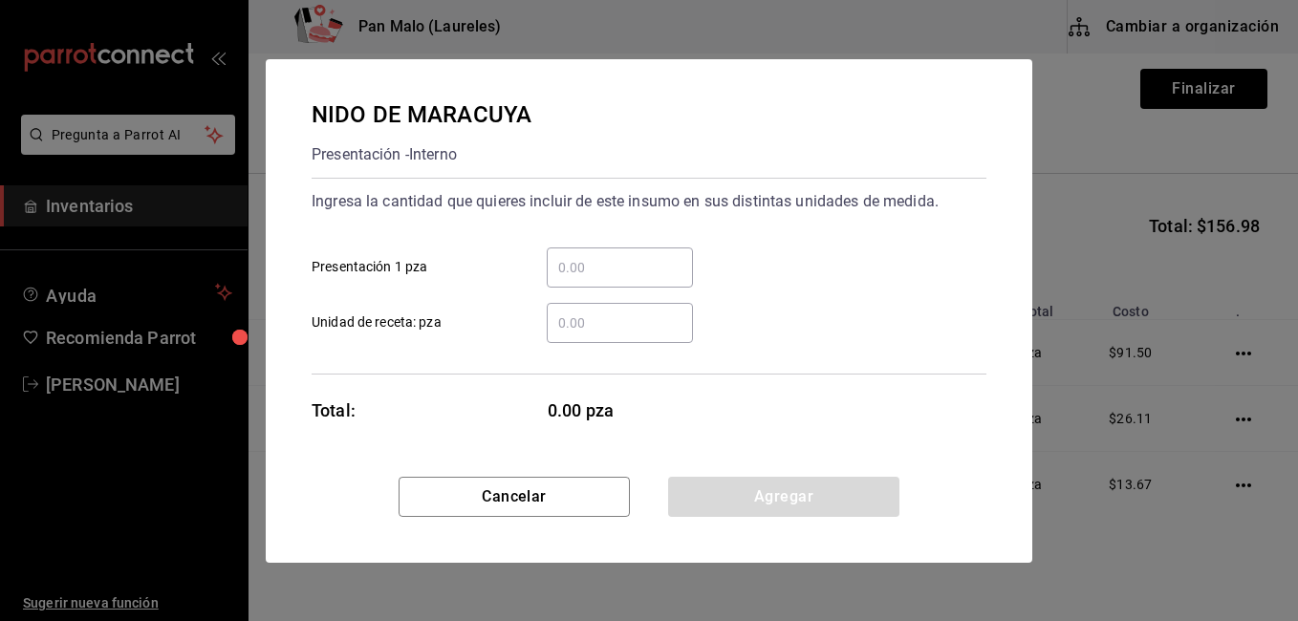
click at [574, 258] on input "​ Presentación 1 pza" at bounding box center [620, 267] width 146 height 23
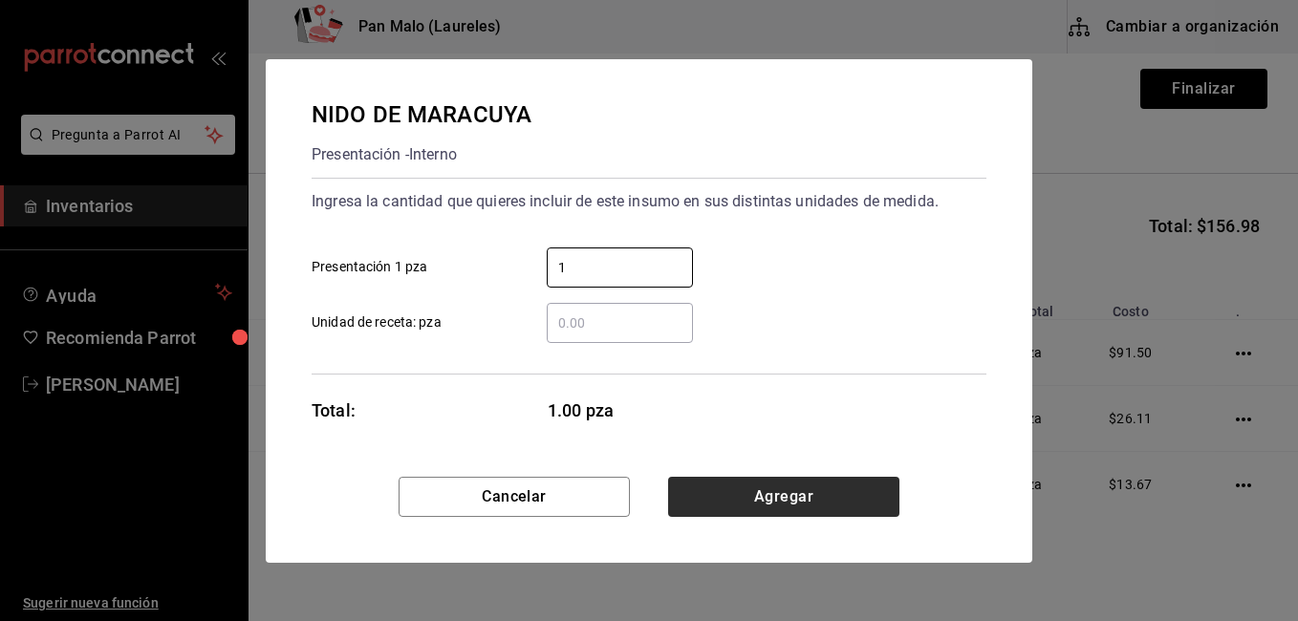
type input "1"
click at [811, 500] on button "Agregar" at bounding box center [783, 497] width 231 height 40
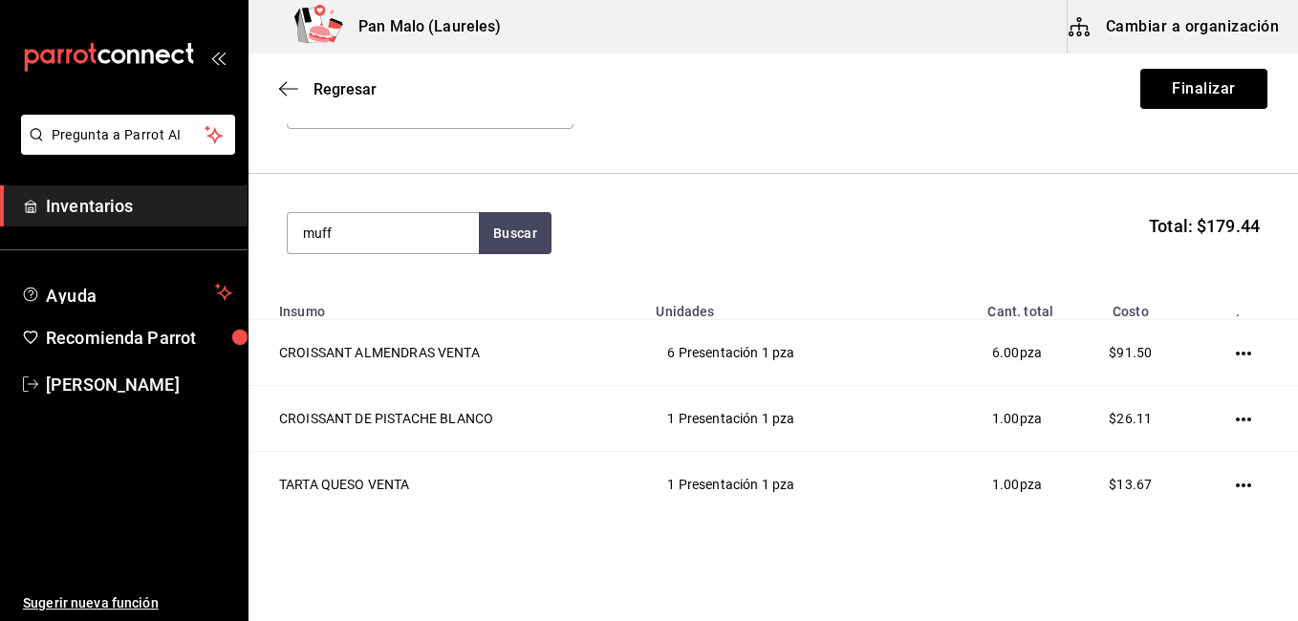
type input "muff"
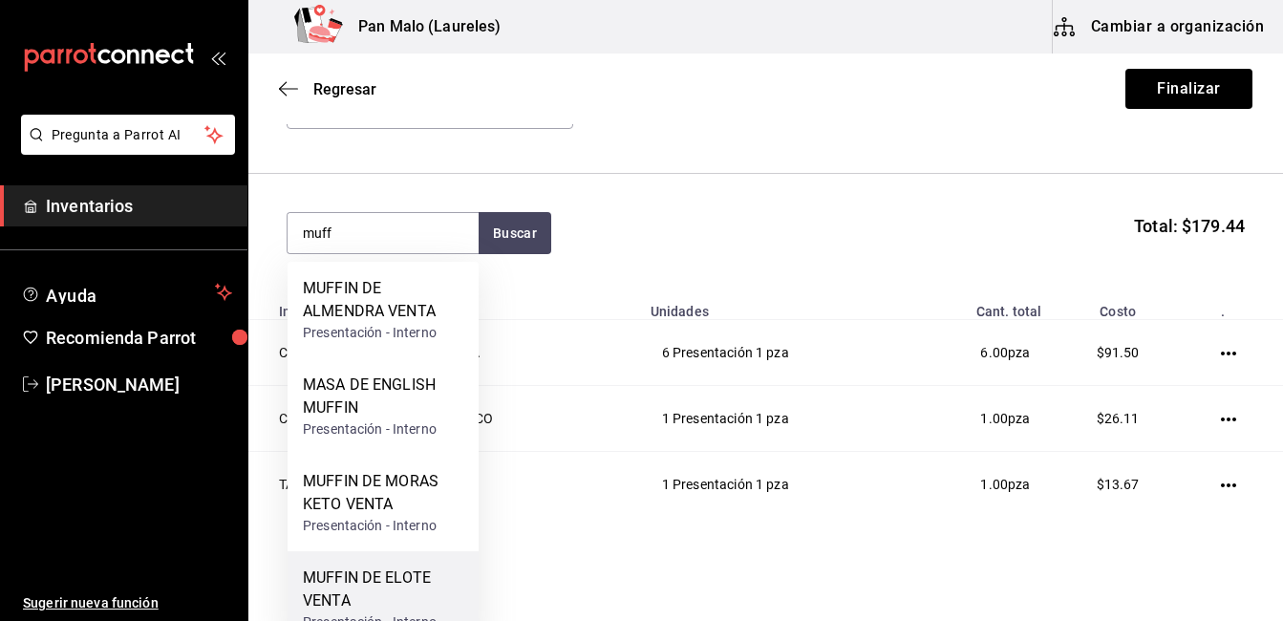
click at [416, 584] on div "MUFFIN DE ELOTE VENTA" at bounding box center [383, 590] width 161 height 46
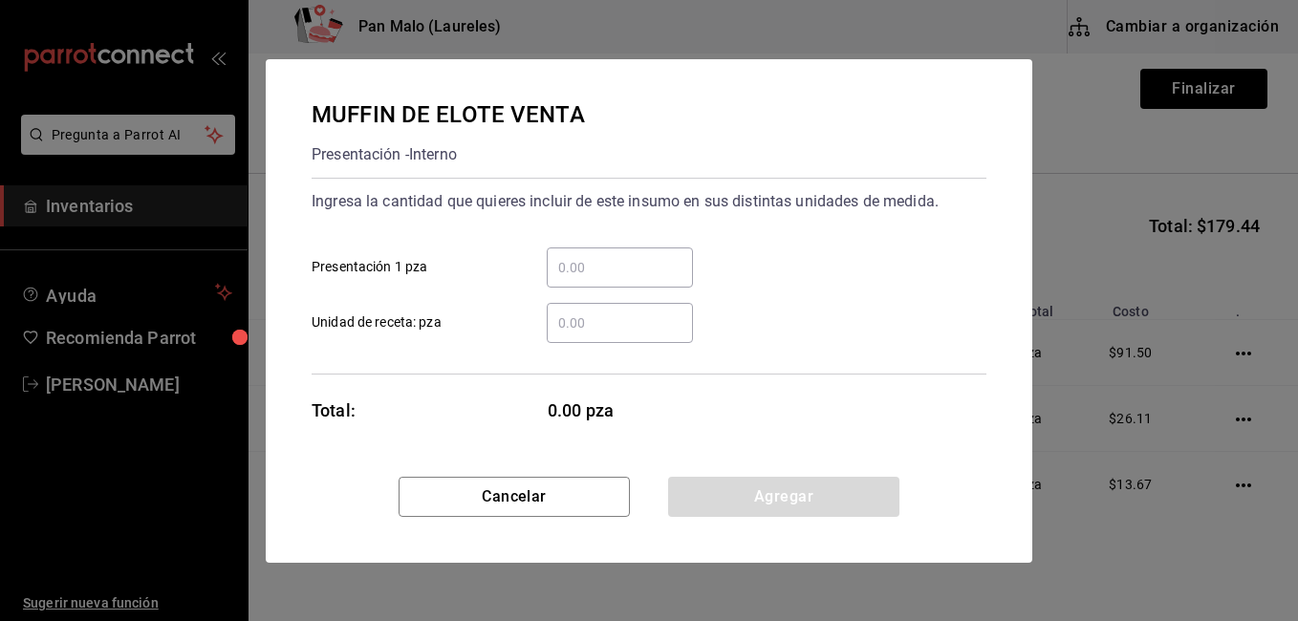
click at [575, 259] on input "​ Presentación 1 pza" at bounding box center [620, 267] width 146 height 23
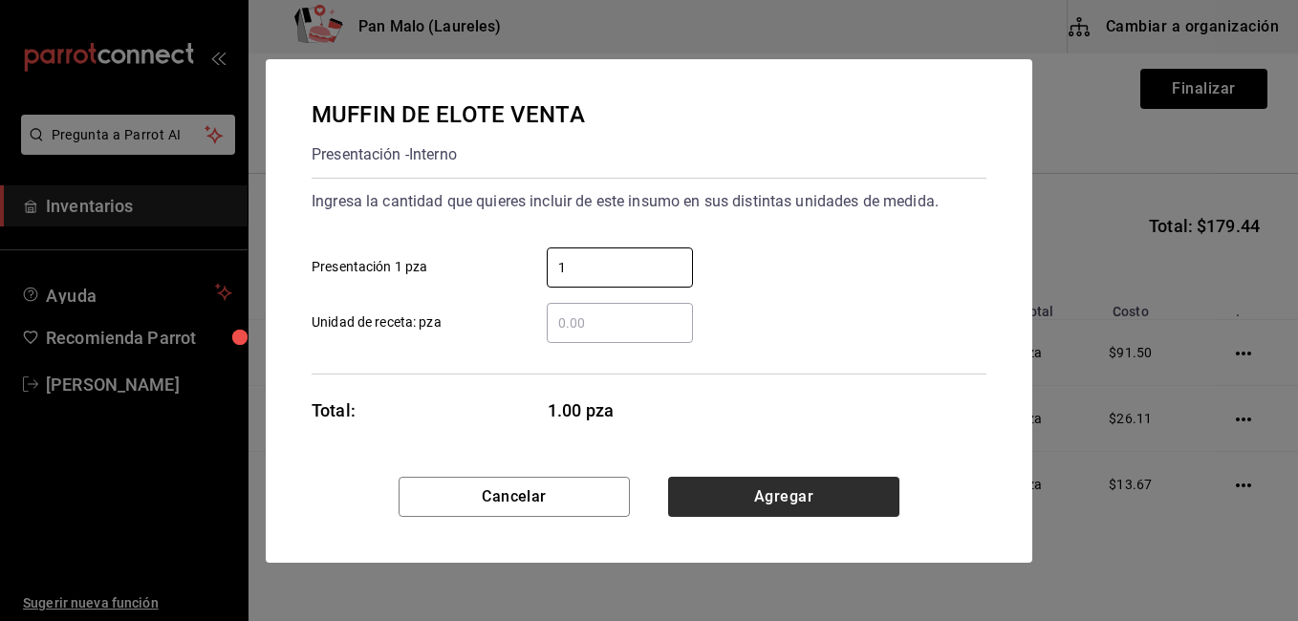
type input "1"
click at [827, 483] on button "Agregar" at bounding box center [783, 497] width 231 height 40
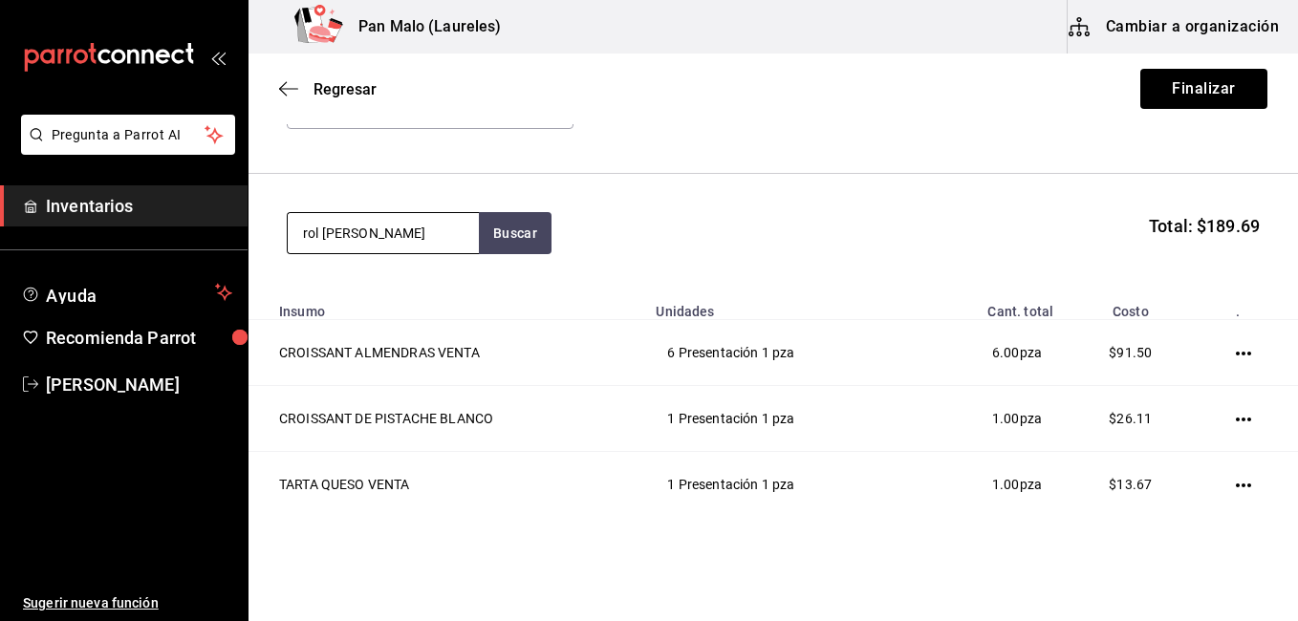
type input "rol [PERSON_NAME]"
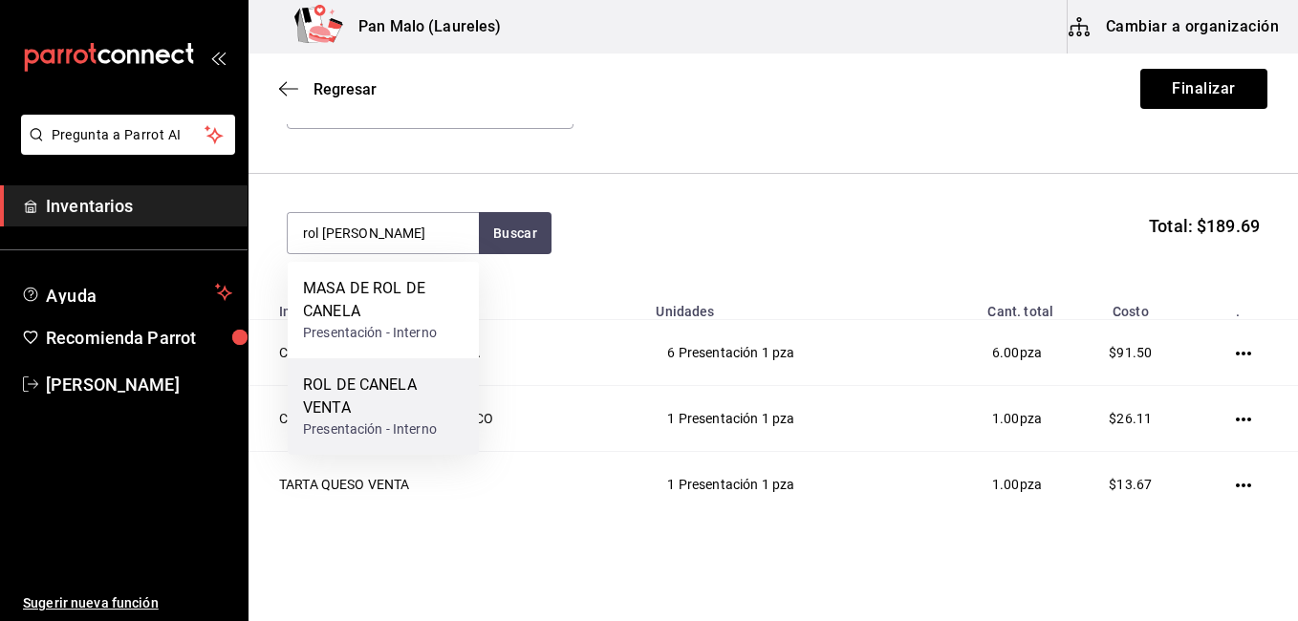
click at [305, 393] on div "ROL DE CANELA VENTA" at bounding box center [383, 397] width 161 height 46
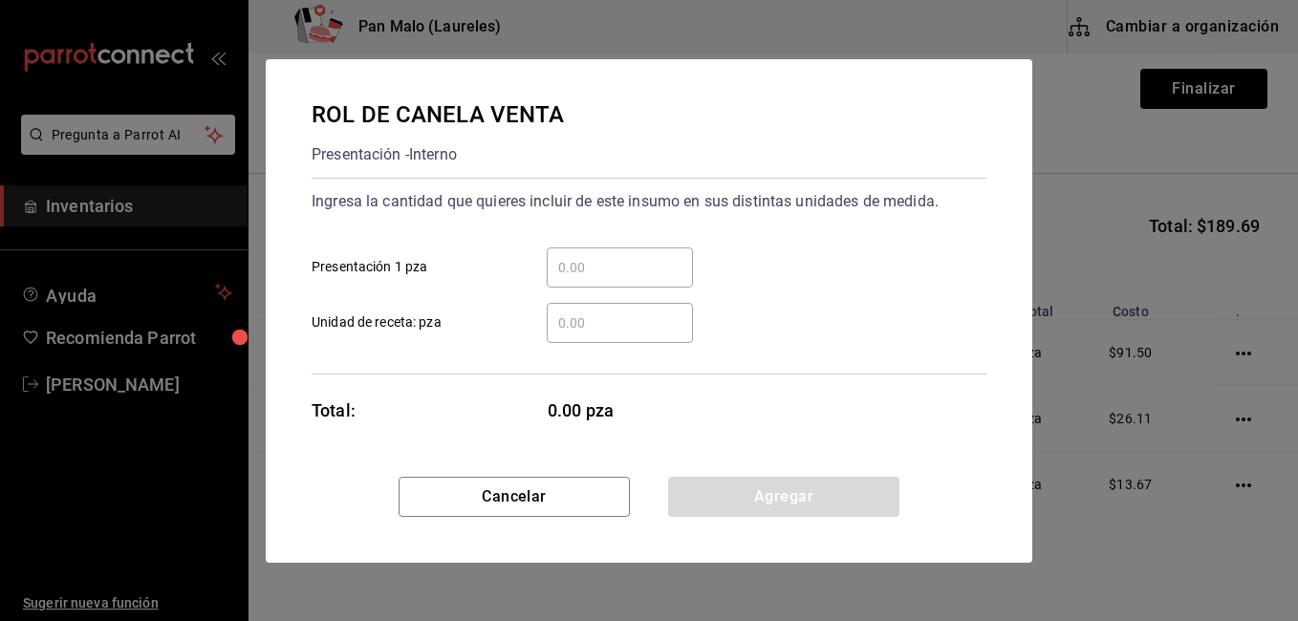
click at [556, 272] on input "​ Presentación 1 pza" at bounding box center [620, 267] width 146 height 23
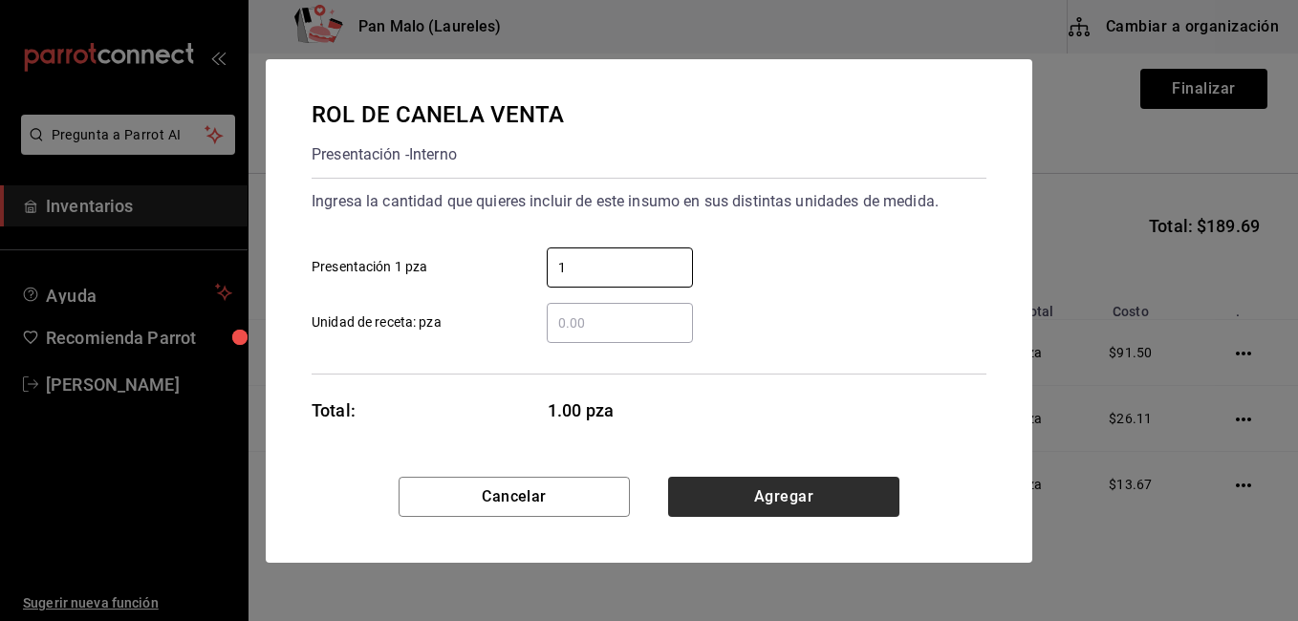
type input "1"
click at [878, 489] on button "Agregar" at bounding box center [783, 497] width 231 height 40
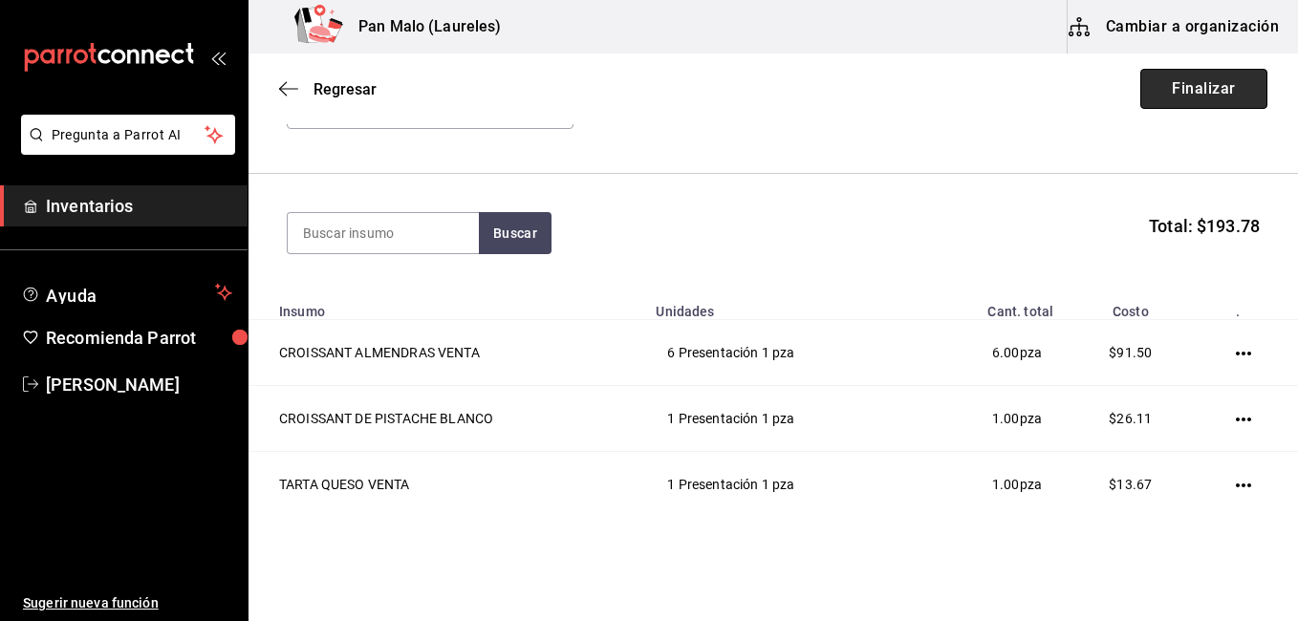
click at [1215, 84] on button "Finalizar" at bounding box center [1203, 89] width 127 height 40
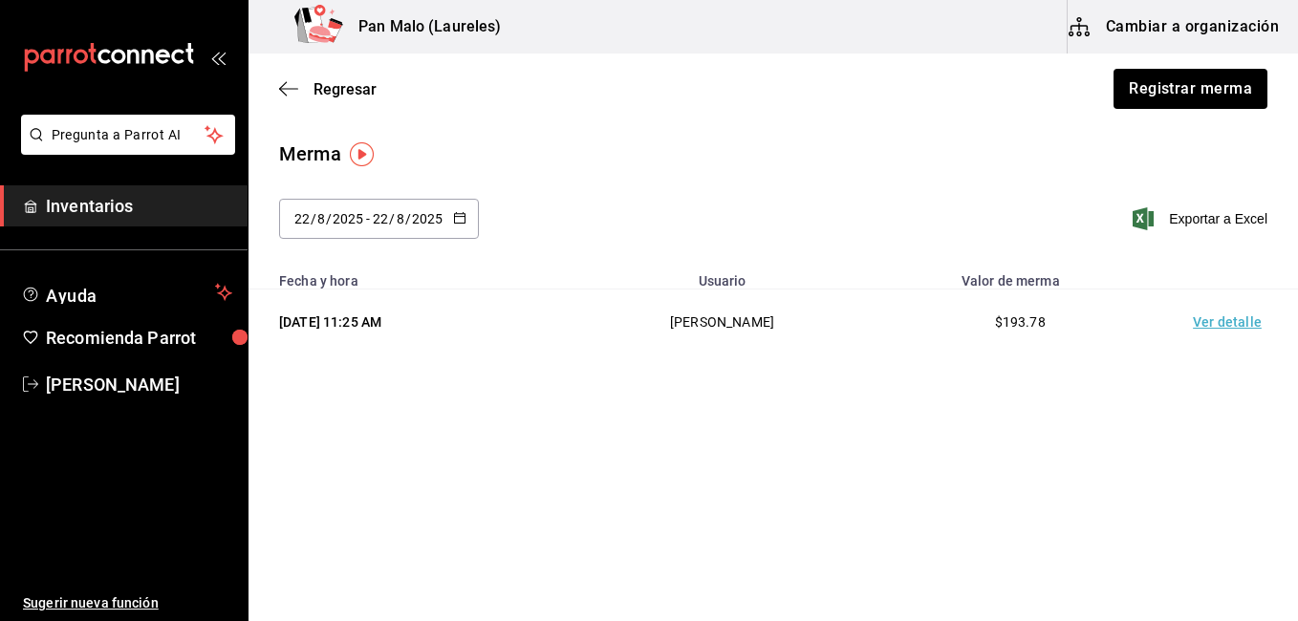
click at [453, 225] on button "button" at bounding box center [459, 219] width 13 height 16
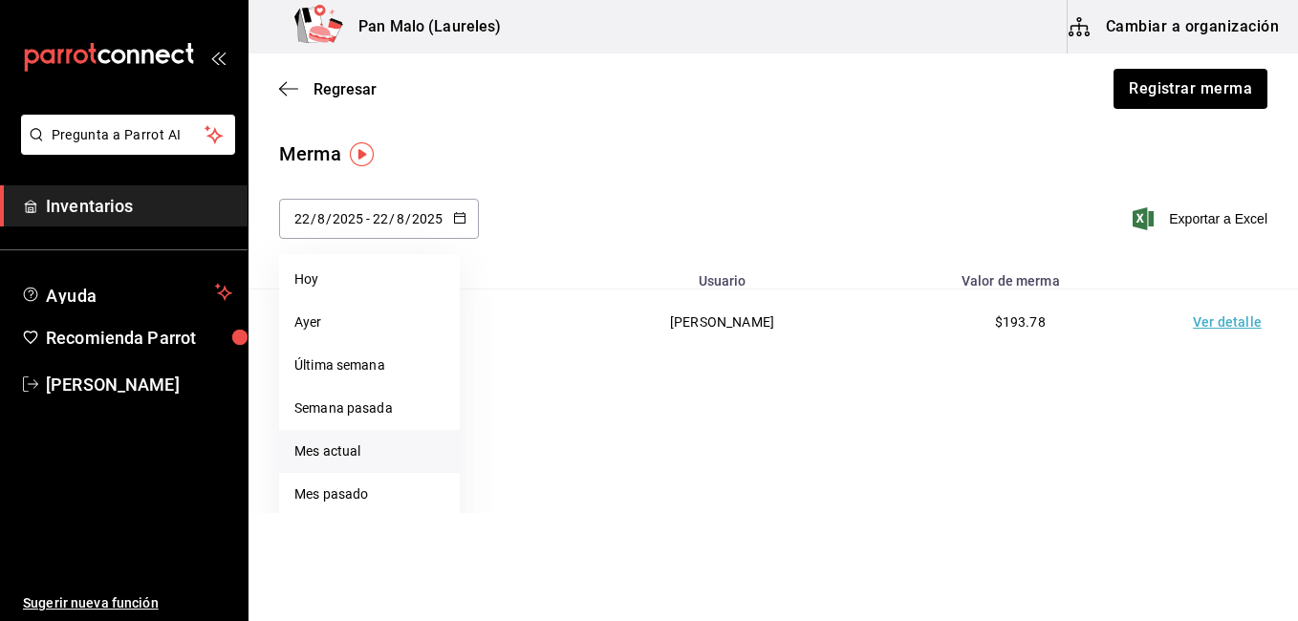
click at [344, 456] on li "Mes actual" at bounding box center [369, 451] width 181 height 43
type input "[DATE]"
type input "1"
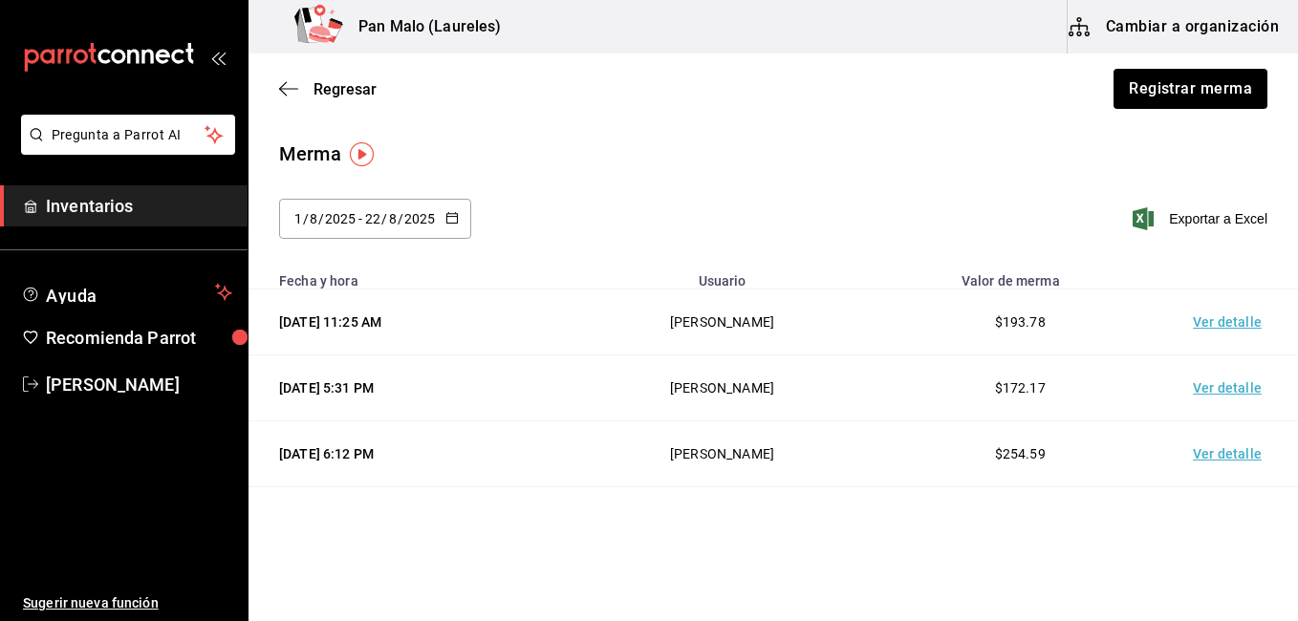
click at [452, 216] on \(Stroke\) "button" at bounding box center [451, 216] width 11 height 1
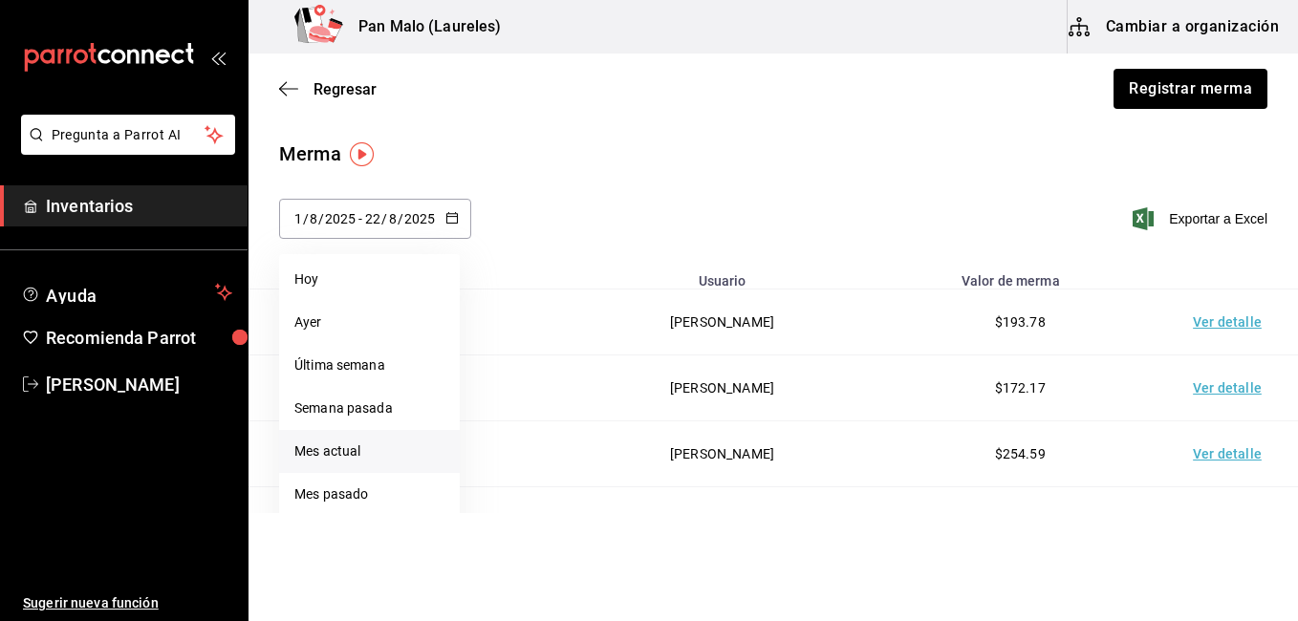
click at [301, 452] on li "Mes actual" at bounding box center [369, 451] width 181 height 43
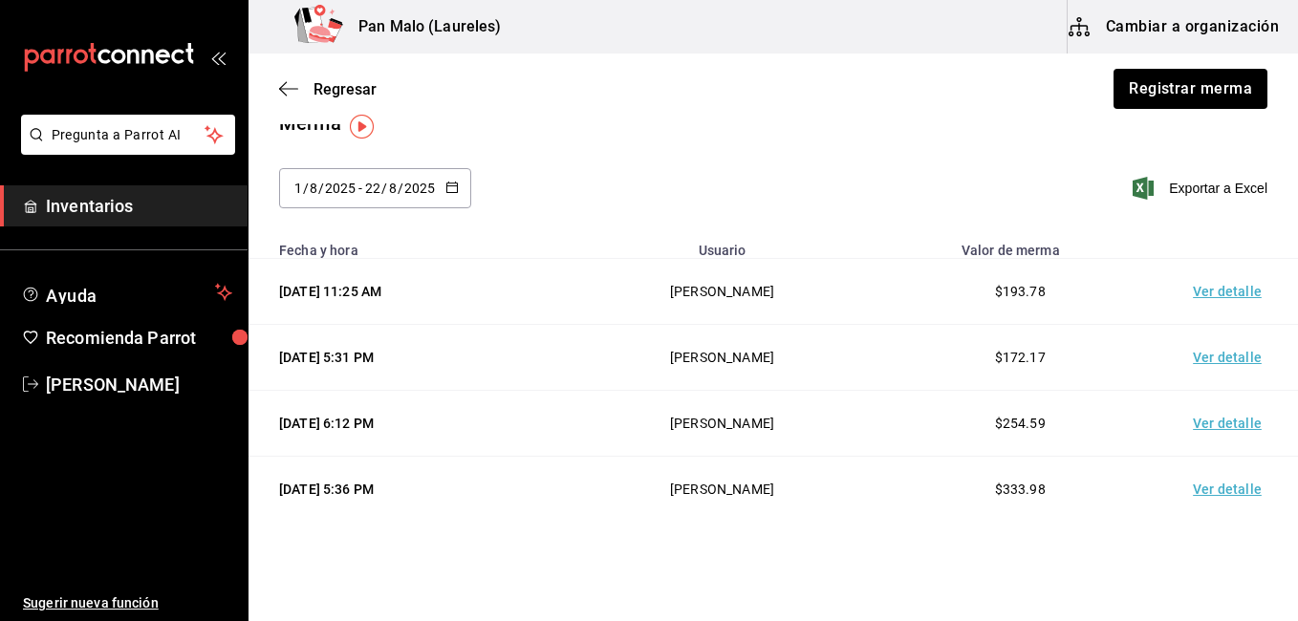
scroll to position [28, 0]
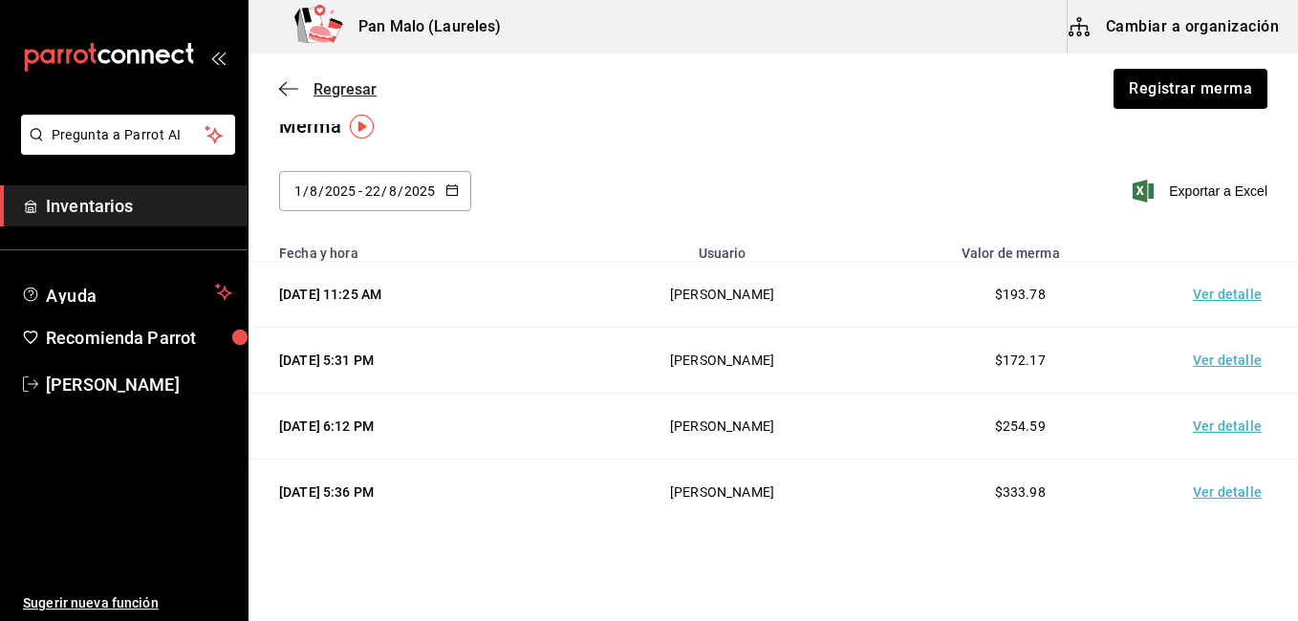
click at [283, 83] on icon "button" at bounding box center [288, 88] width 19 height 17
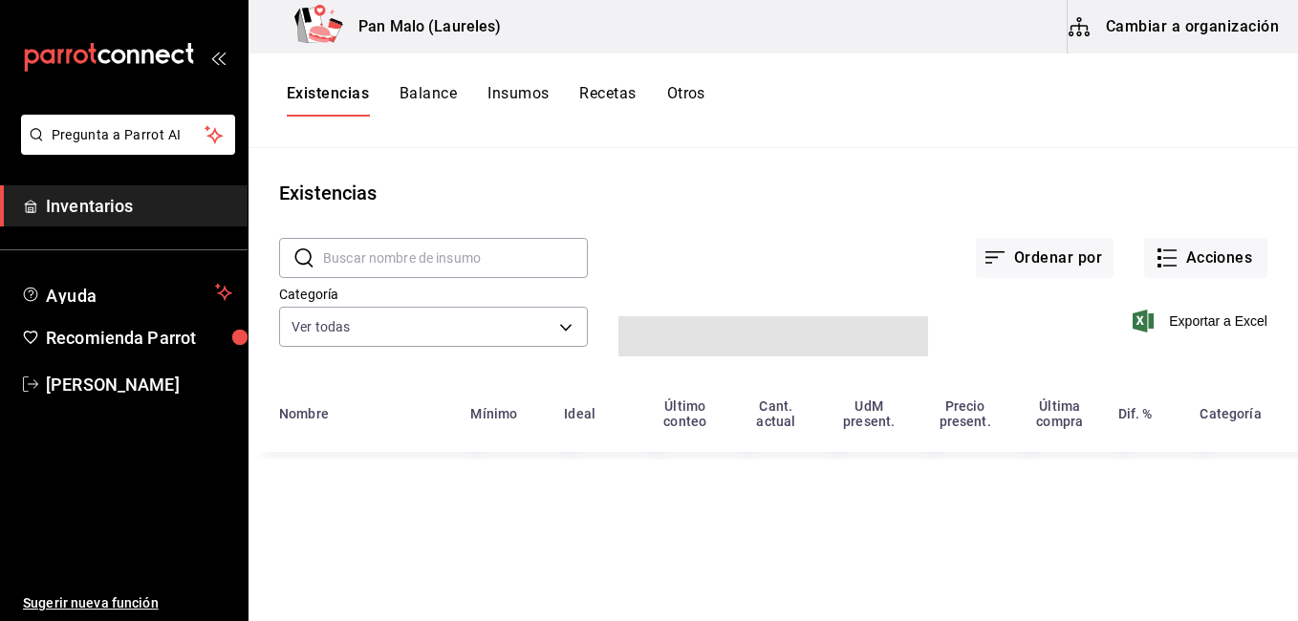
type input "57a97c15-a577-4602-bf7e-77eca11ca1d4,845d24ca-60dd-4e7e-b3c9-ca2702778d83,d2582…"
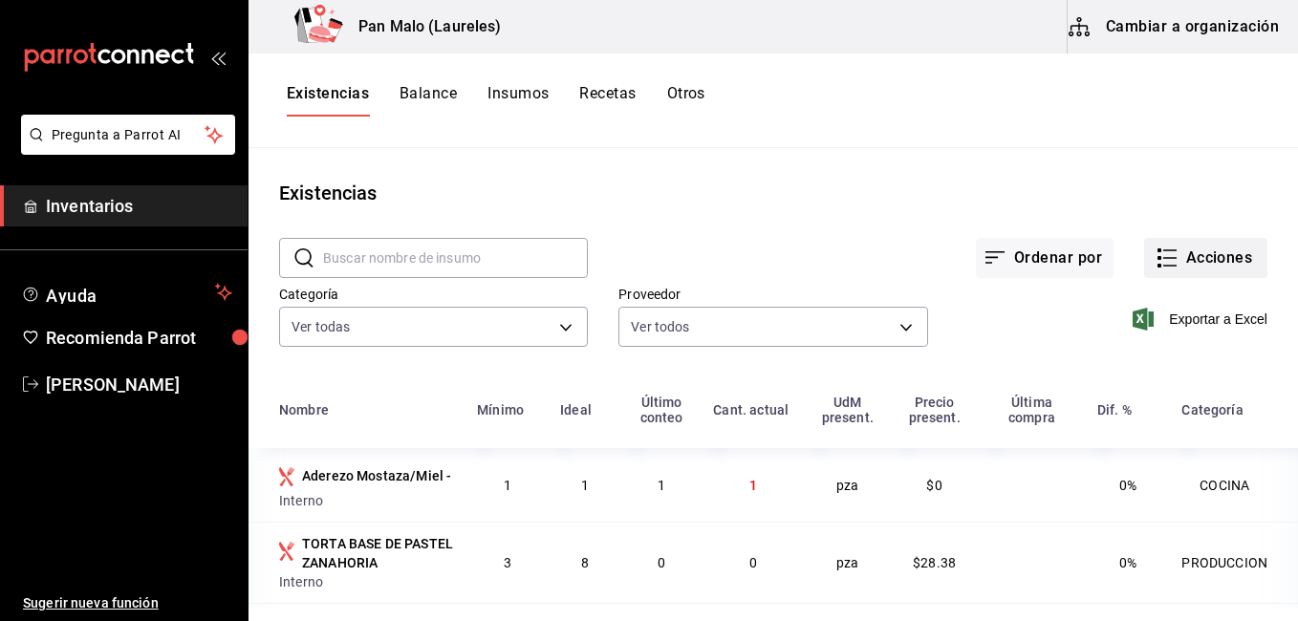
click at [1204, 269] on button "Acciones" at bounding box center [1205, 258] width 123 height 40
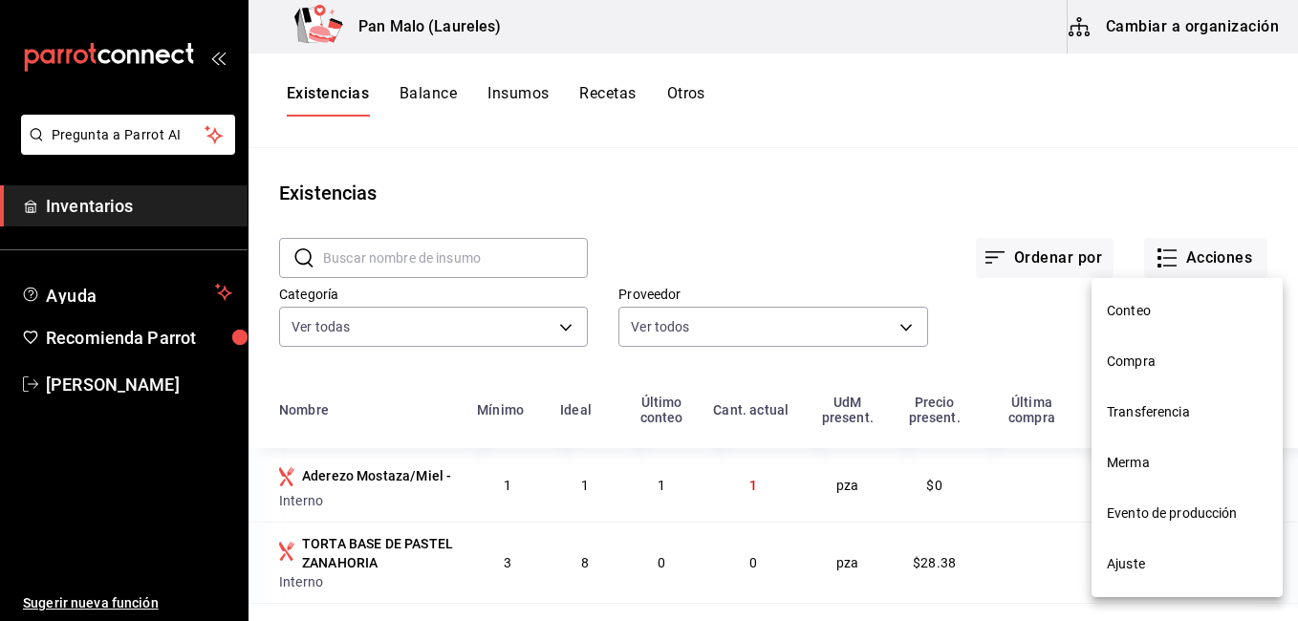
click at [1131, 572] on span "Ajuste" at bounding box center [1186, 564] width 161 height 20
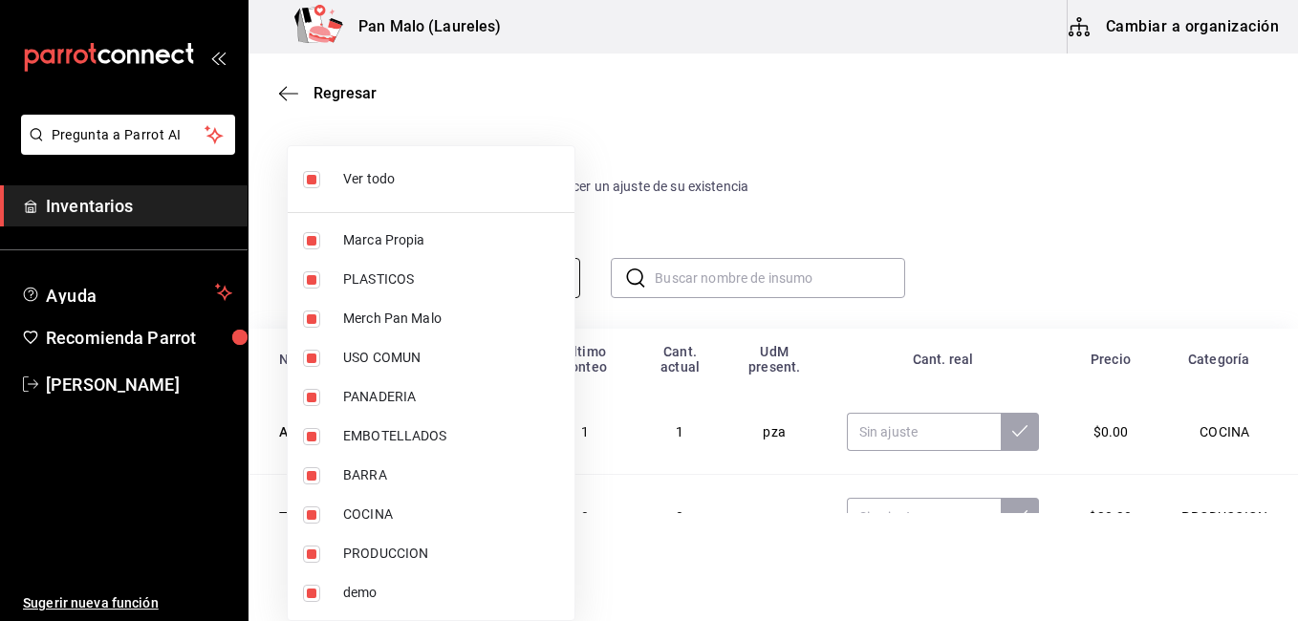
click at [491, 274] on body "Pregunta a Parrot AI Inventarios Ayuda Recomienda Parrot [PERSON_NAME] Sugerir …" at bounding box center [649, 256] width 1298 height 513
click at [342, 195] on li "Ver todo" at bounding box center [431, 179] width 287 height 51
checkbox input "false"
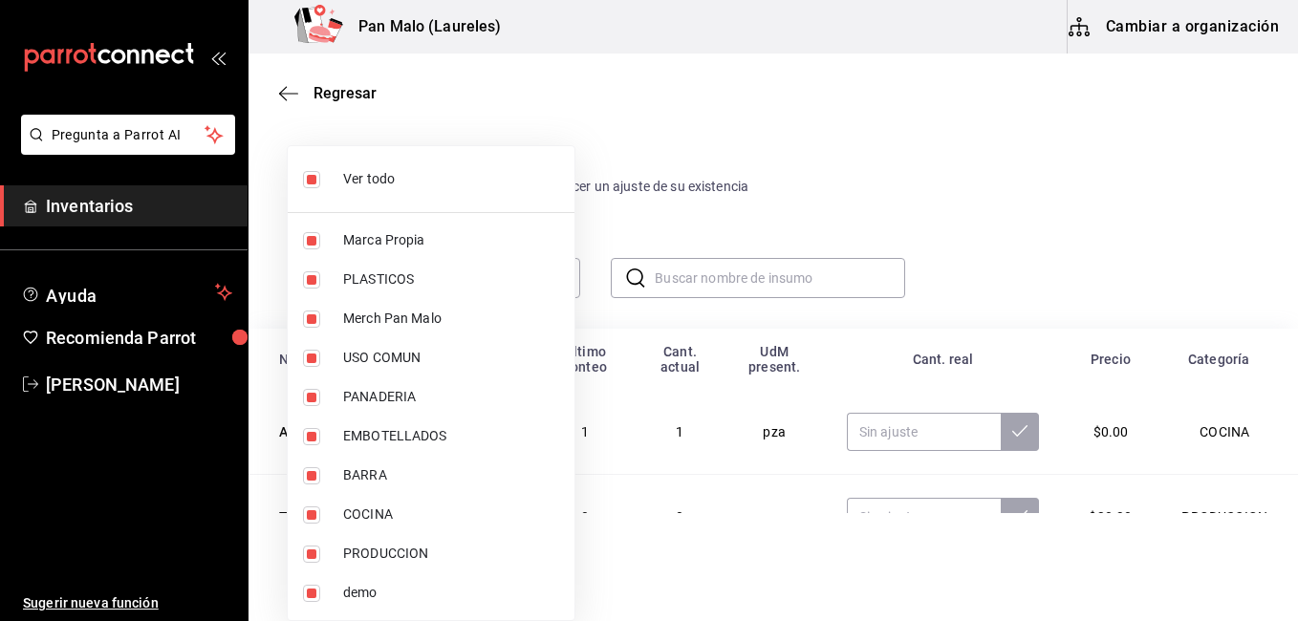
checkbox input "false"
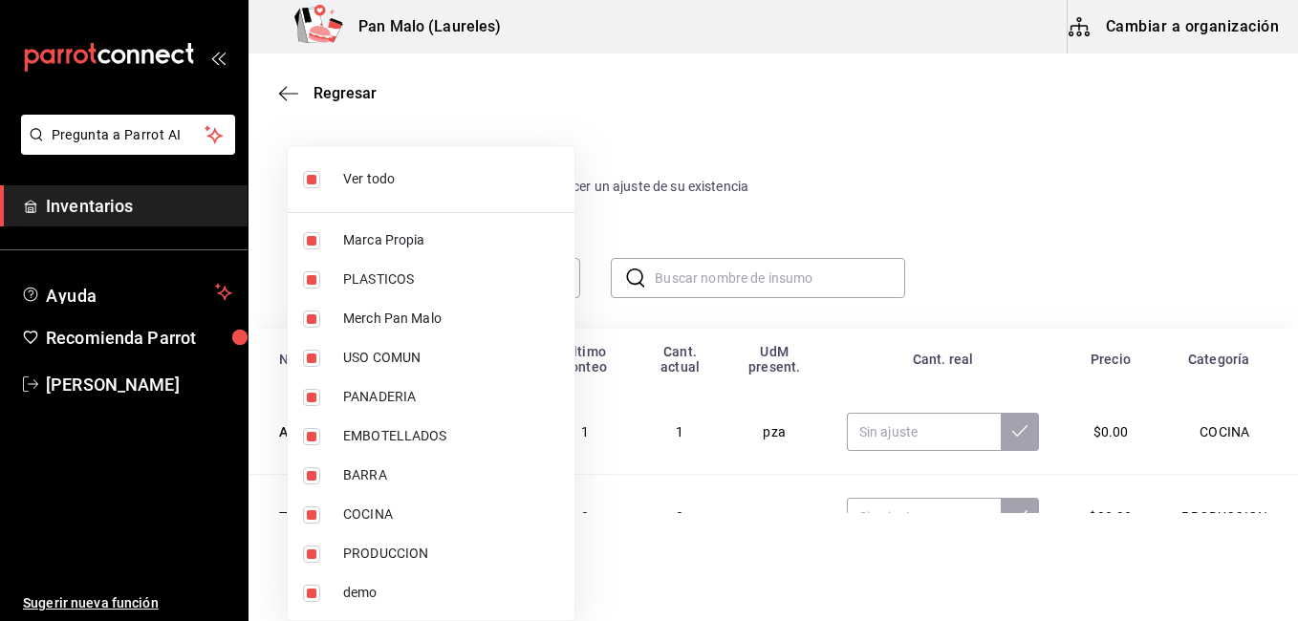
checkbox input "false"
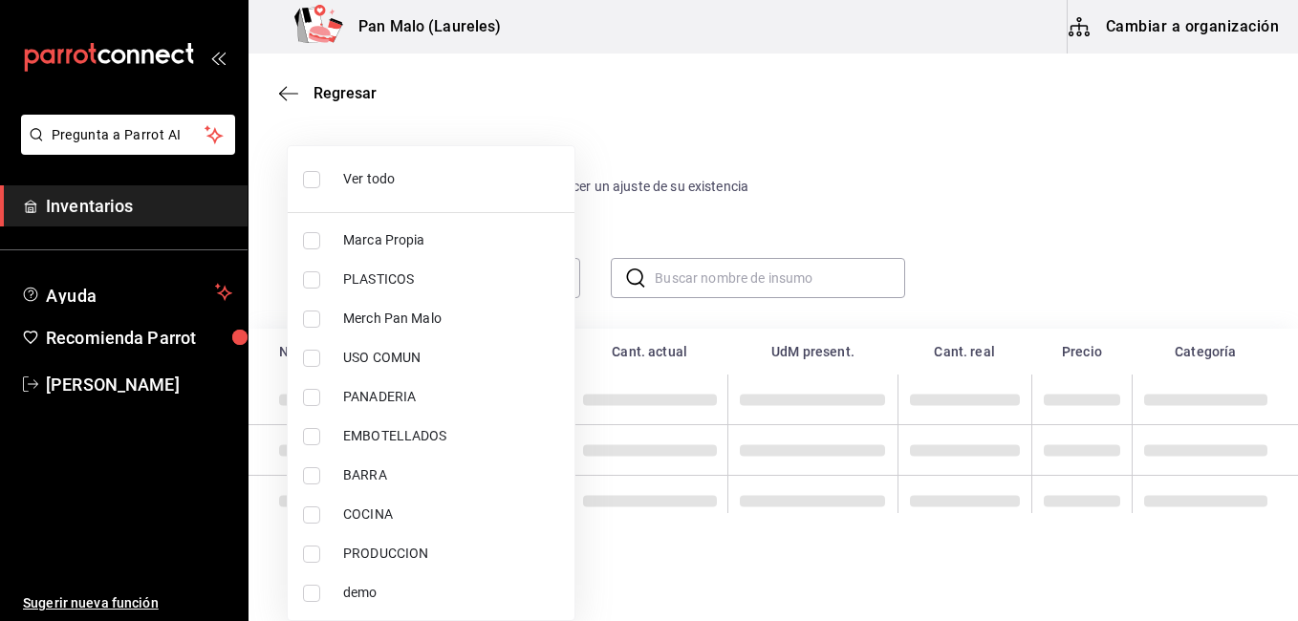
click at [337, 281] on li "PLASTICOS" at bounding box center [431, 279] width 287 height 39
type input "845d24ca-60dd-4e7e-b3c9-ca2702778d83"
checkbox input "true"
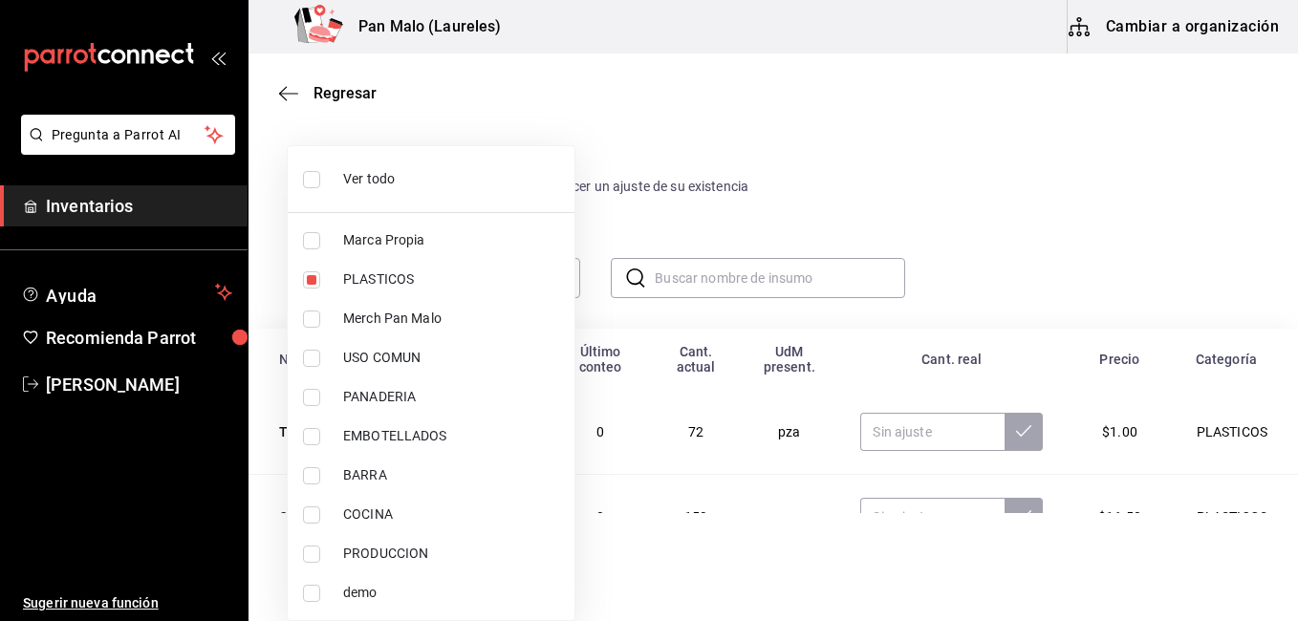
drag, startPoint x: 1291, startPoint y: 117, endPoint x: 1295, endPoint y: 201, distance: 84.2
click at [1295, 201] on div at bounding box center [649, 310] width 1298 height 621
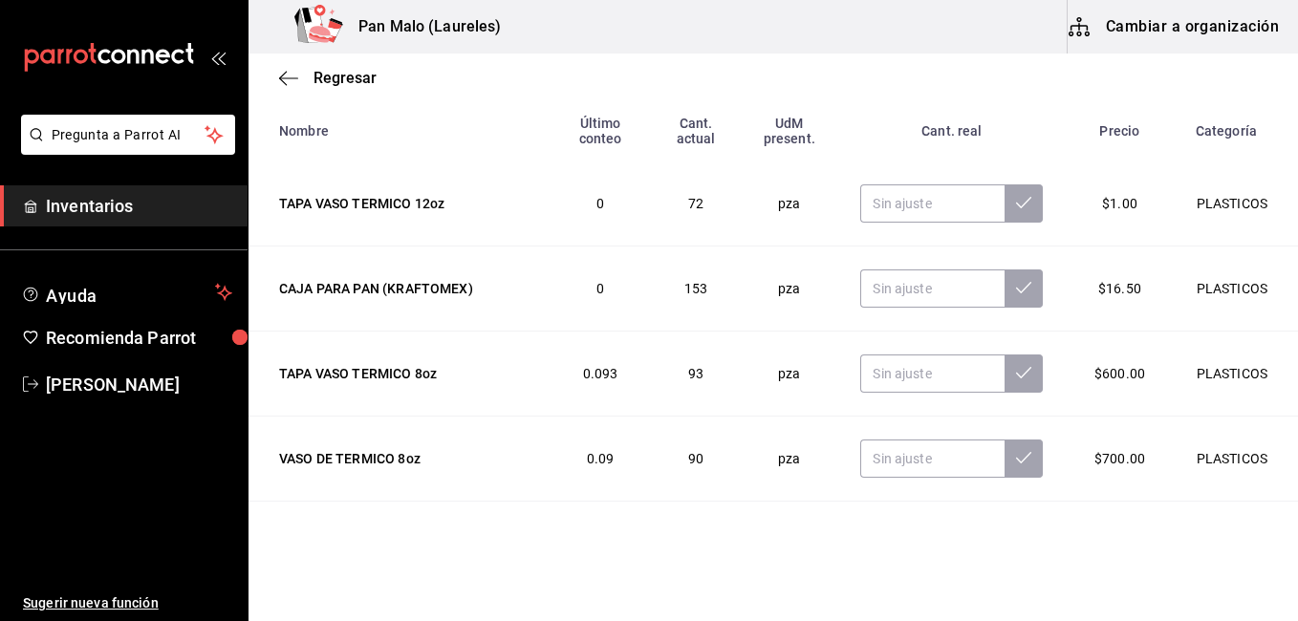
scroll to position [236, 0]
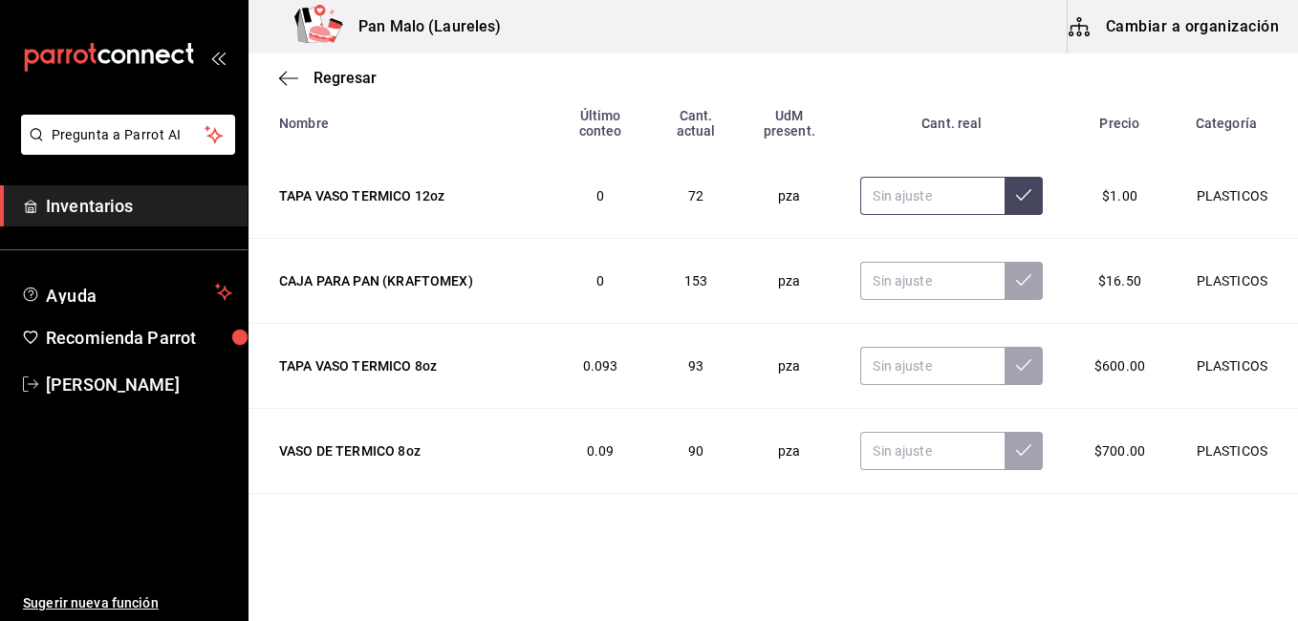
click at [912, 199] on input "text" at bounding box center [932, 196] width 144 height 38
type input "71.00"
click at [1012, 215] on button at bounding box center [1023, 196] width 38 height 38
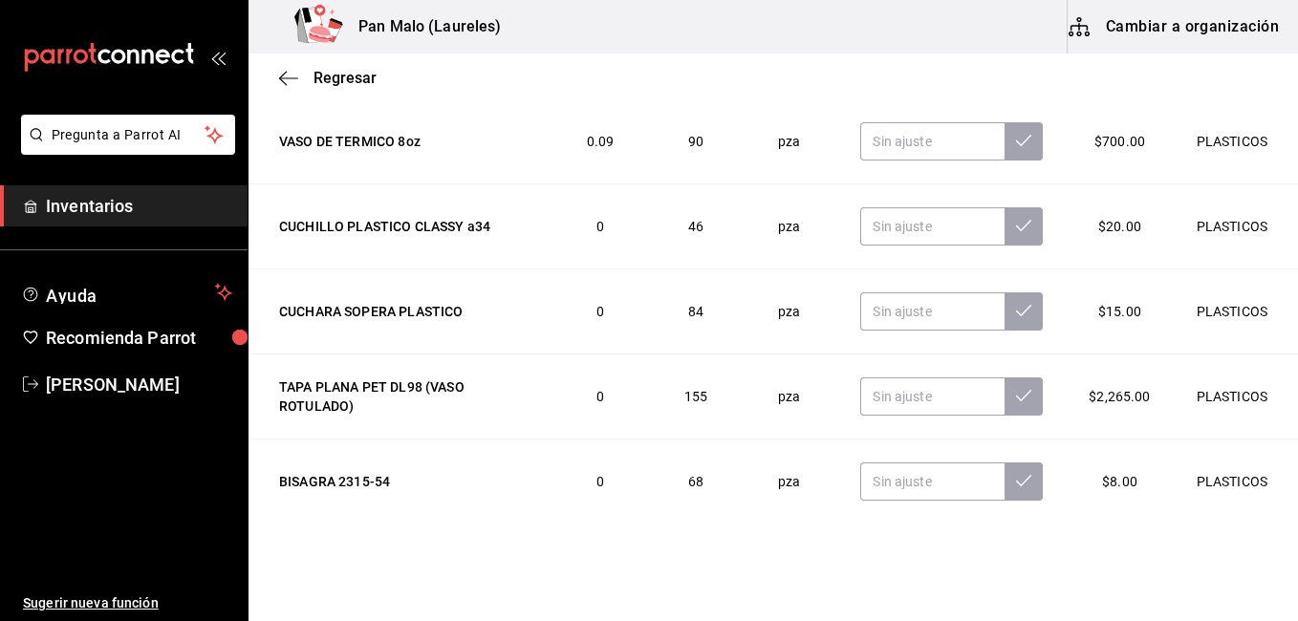
scroll to position [234, 0]
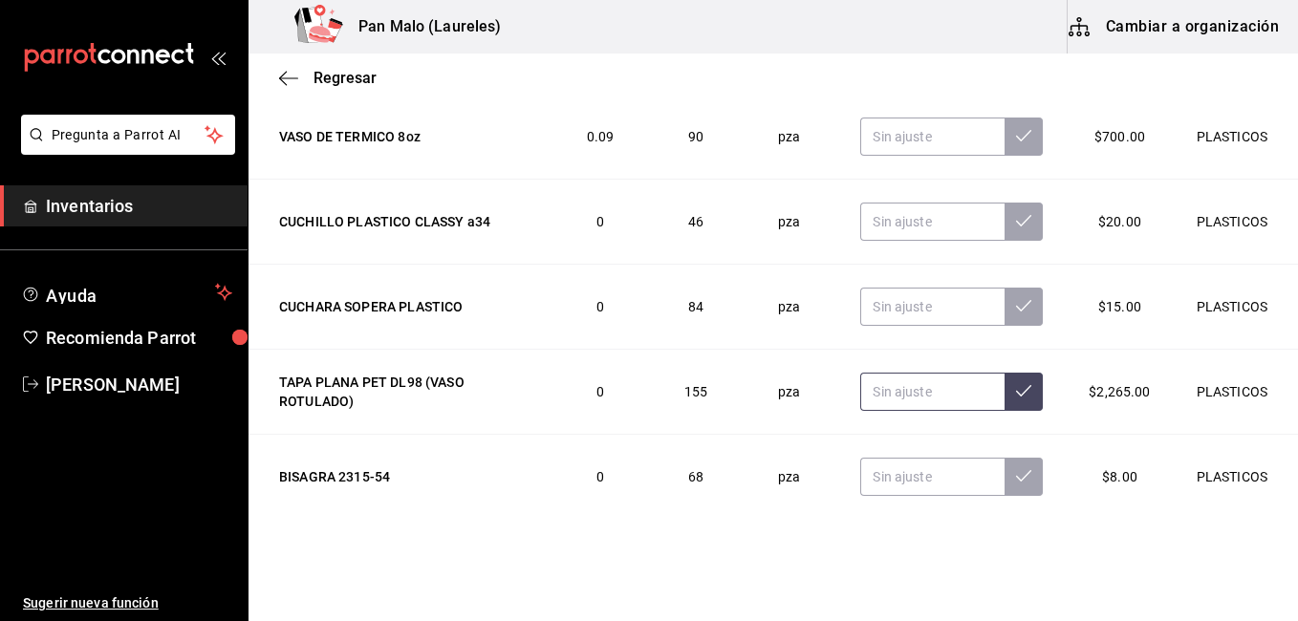
click at [891, 393] on input "text" at bounding box center [932, 392] width 144 height 38
type input "154.00"
click at [1009, 401] on button at bounding box center [1023, 392] width 38 height 38
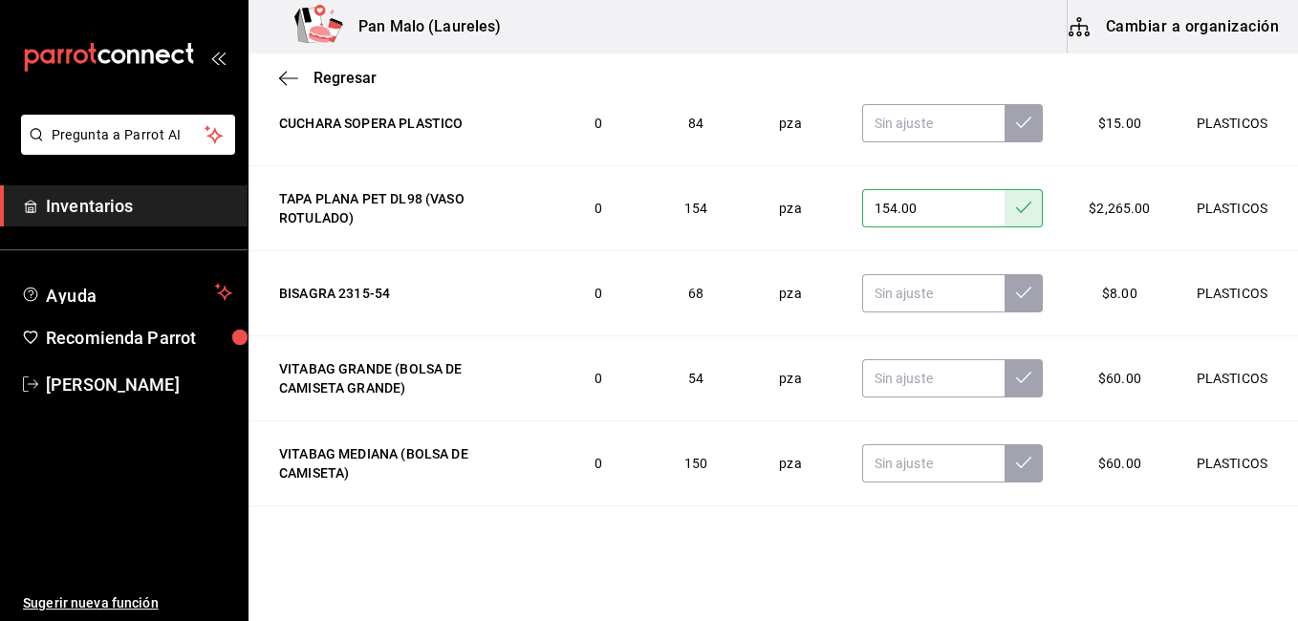
scroll to position [571, 0]
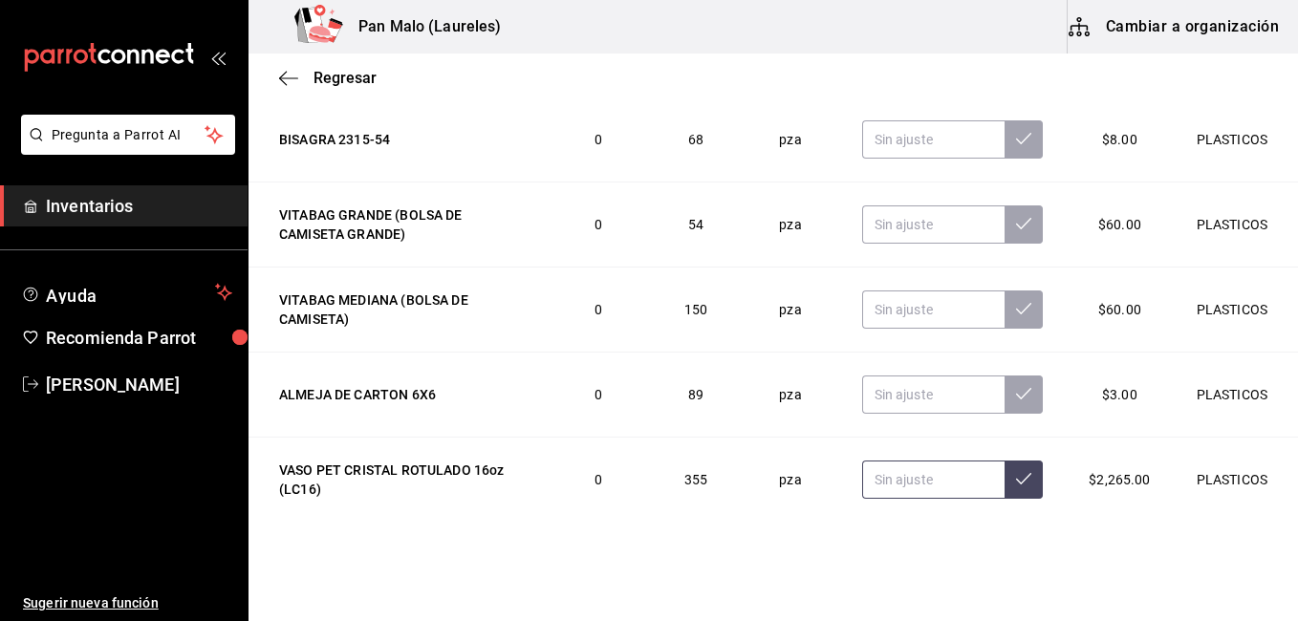
click at [917, 481] on input "text" at bounding box center [933, 480] width 143 height 38
type input "354.00"
click at [1016, 486] on icon at bounding box center [1023, 478] width 15 height 15
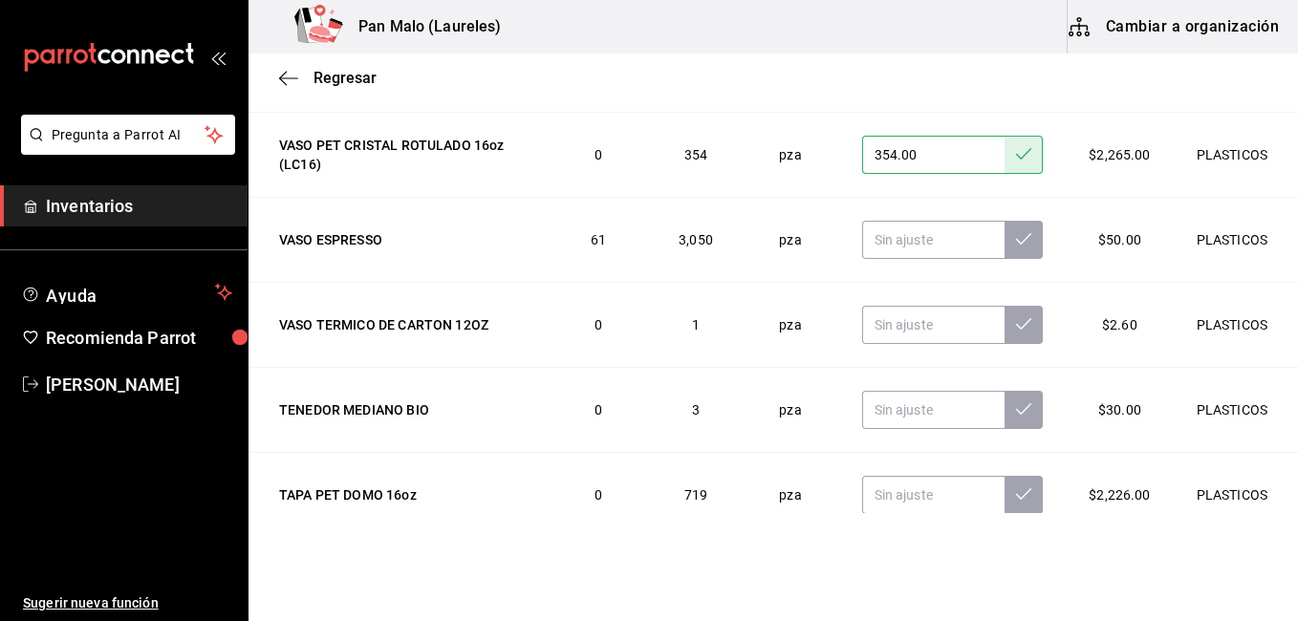
scroll to position [903, 0]
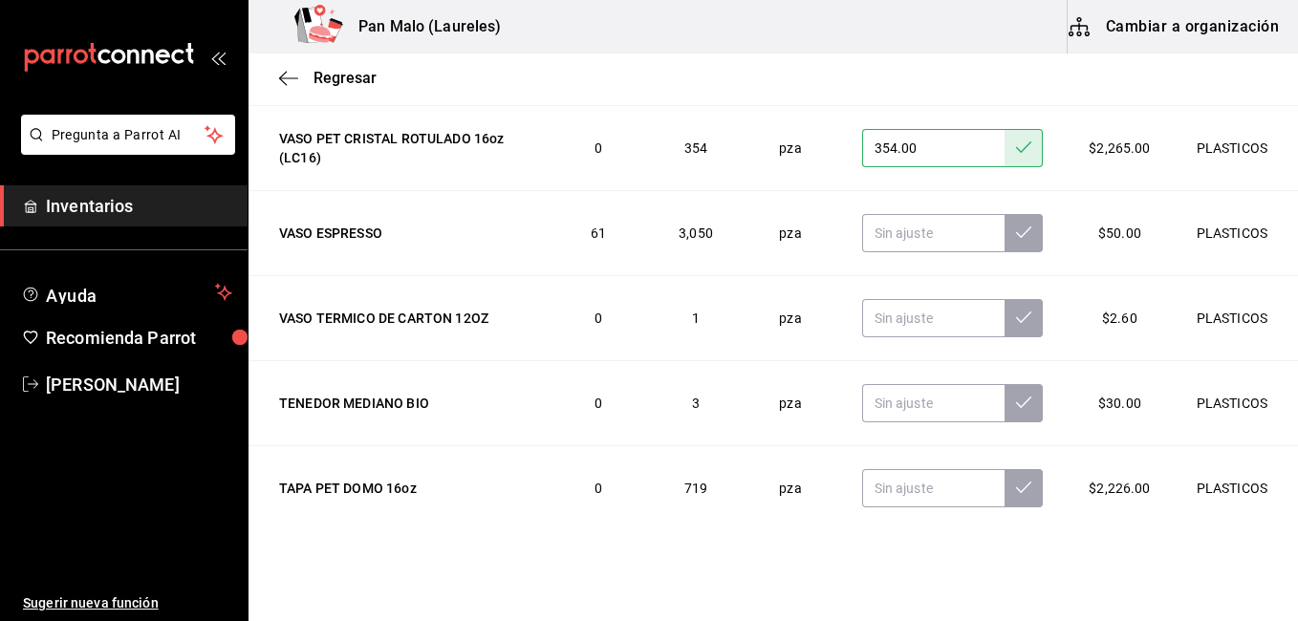
click at [268, 78] on div "Regresar" at bounding box center [772, 78] width 1049 height 49
click at [295, 77] on icon "button" at bounding box center [288, 77] width 19 height 1
